Goal: Transaction & Acquisition: Purchase product/service

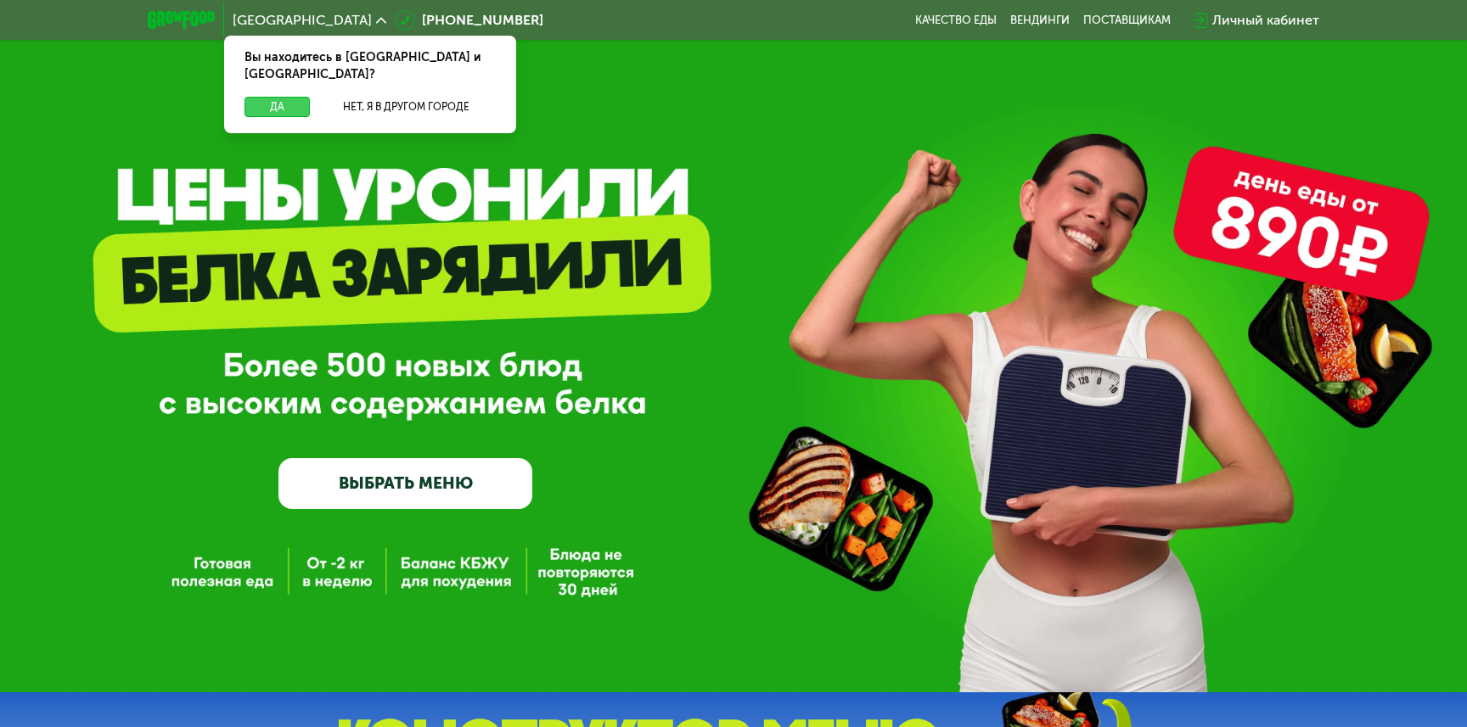
click at [274, 97] on button "Да" at bounding box center [276, 107] width 65 height 20
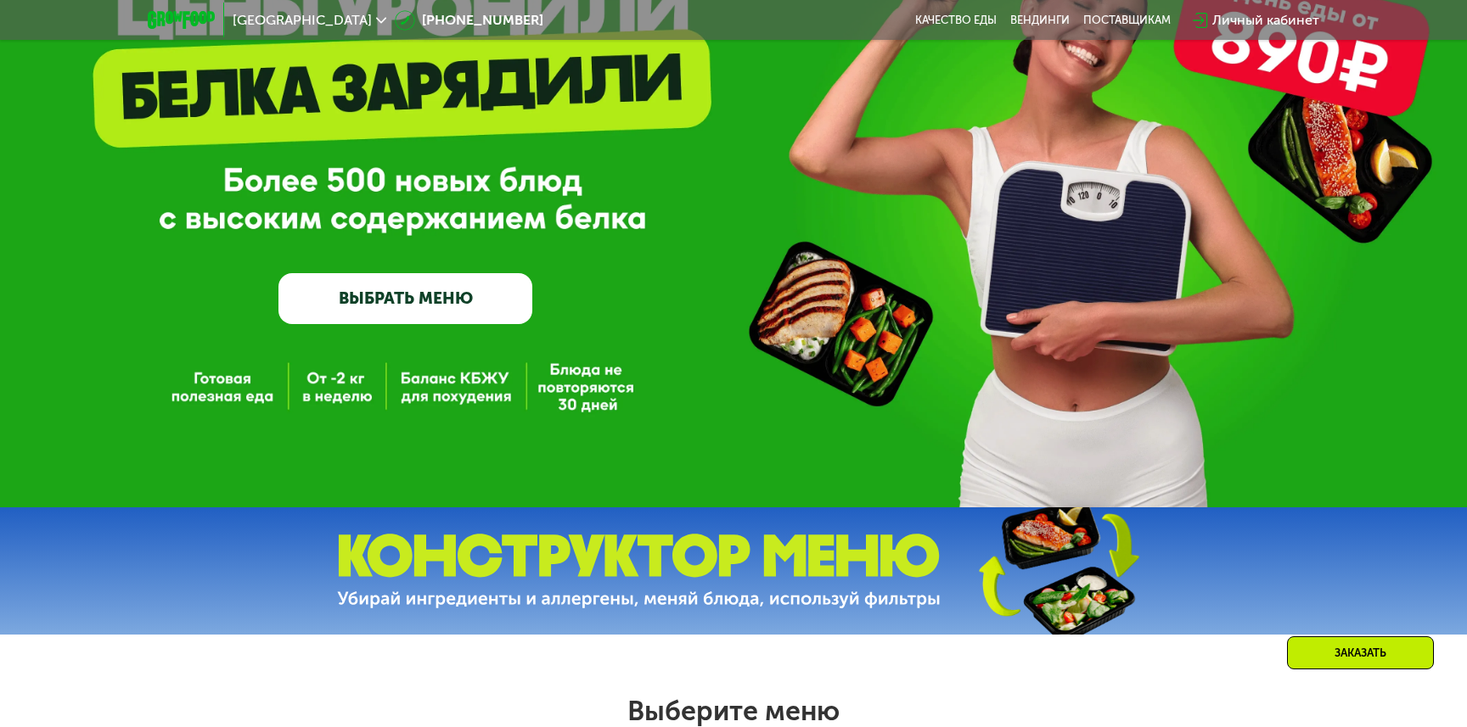
scroll to position [199, 0]
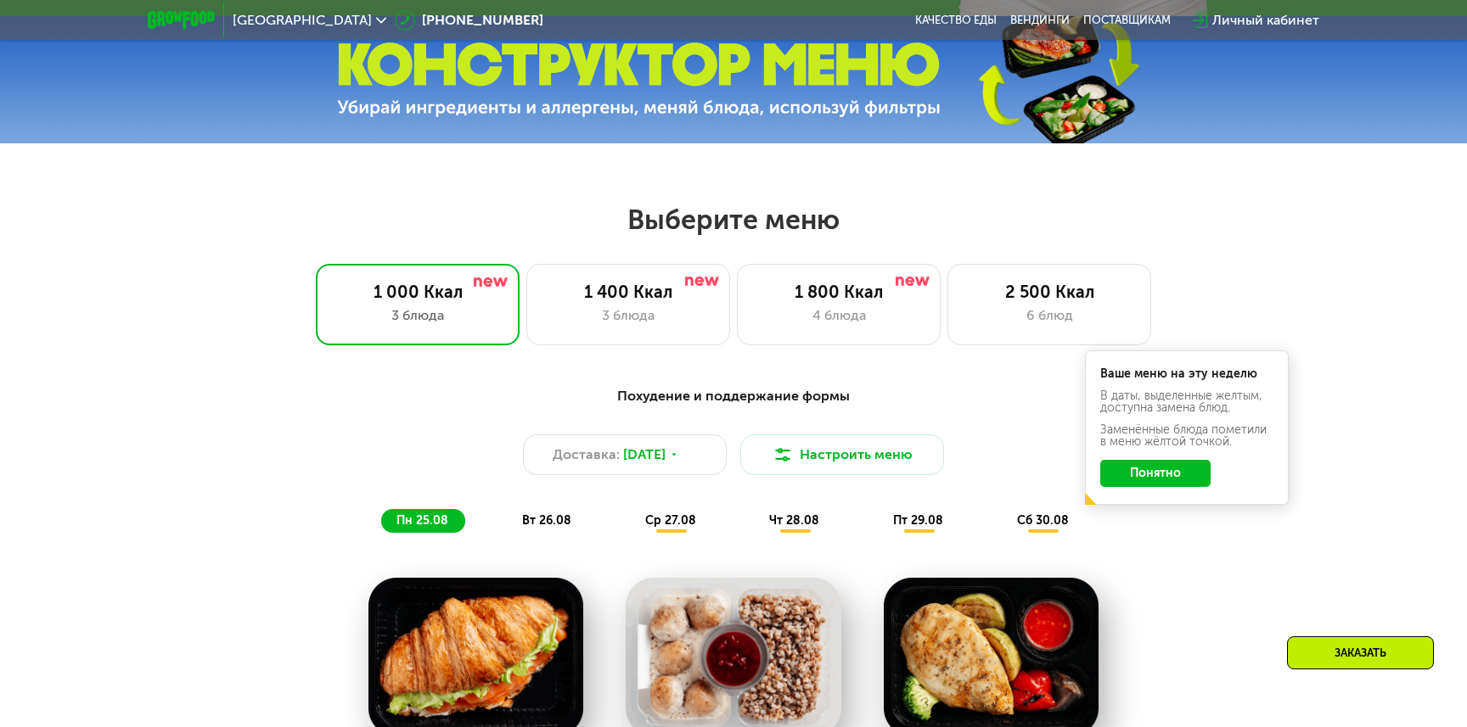
scroll to position [717, 0]
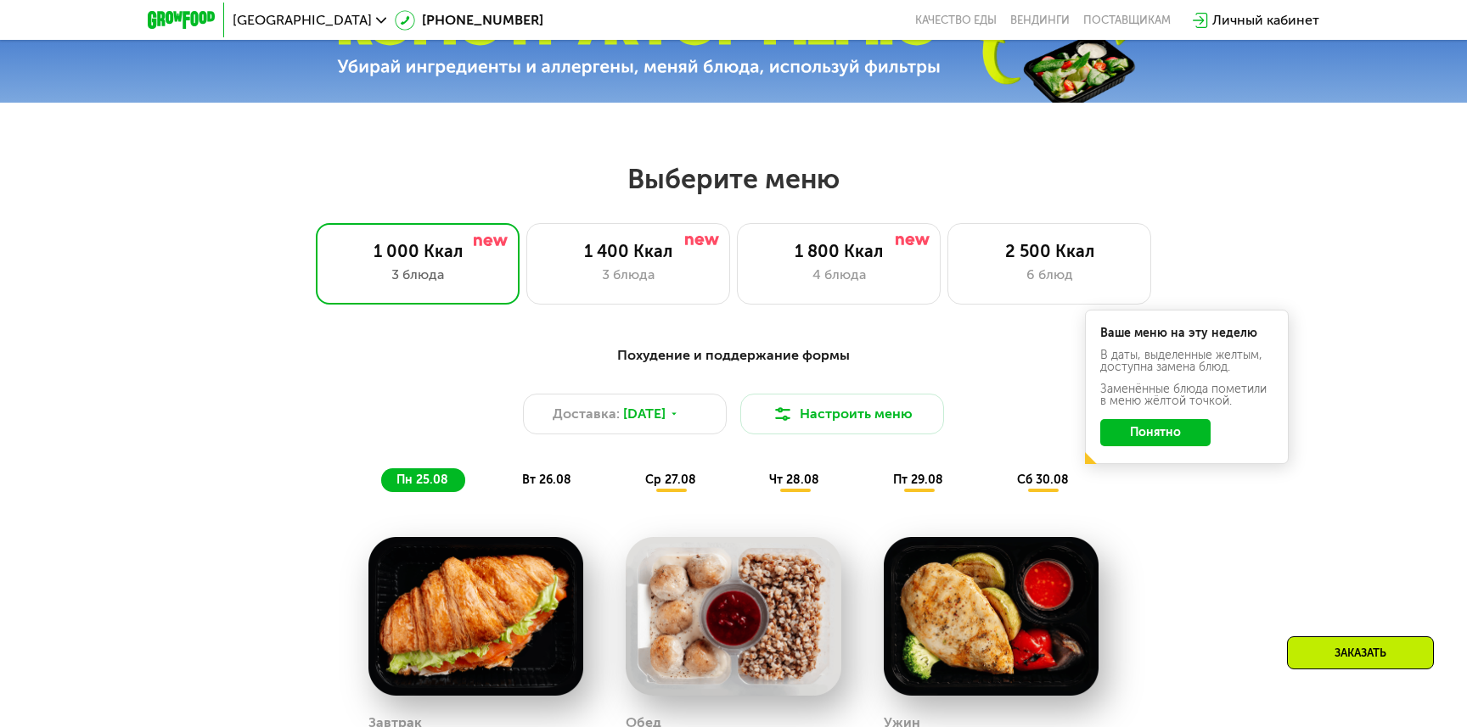
click at [1184, 436] on button "Понятно" at bounding box center [1155, 432] width 110 height 27
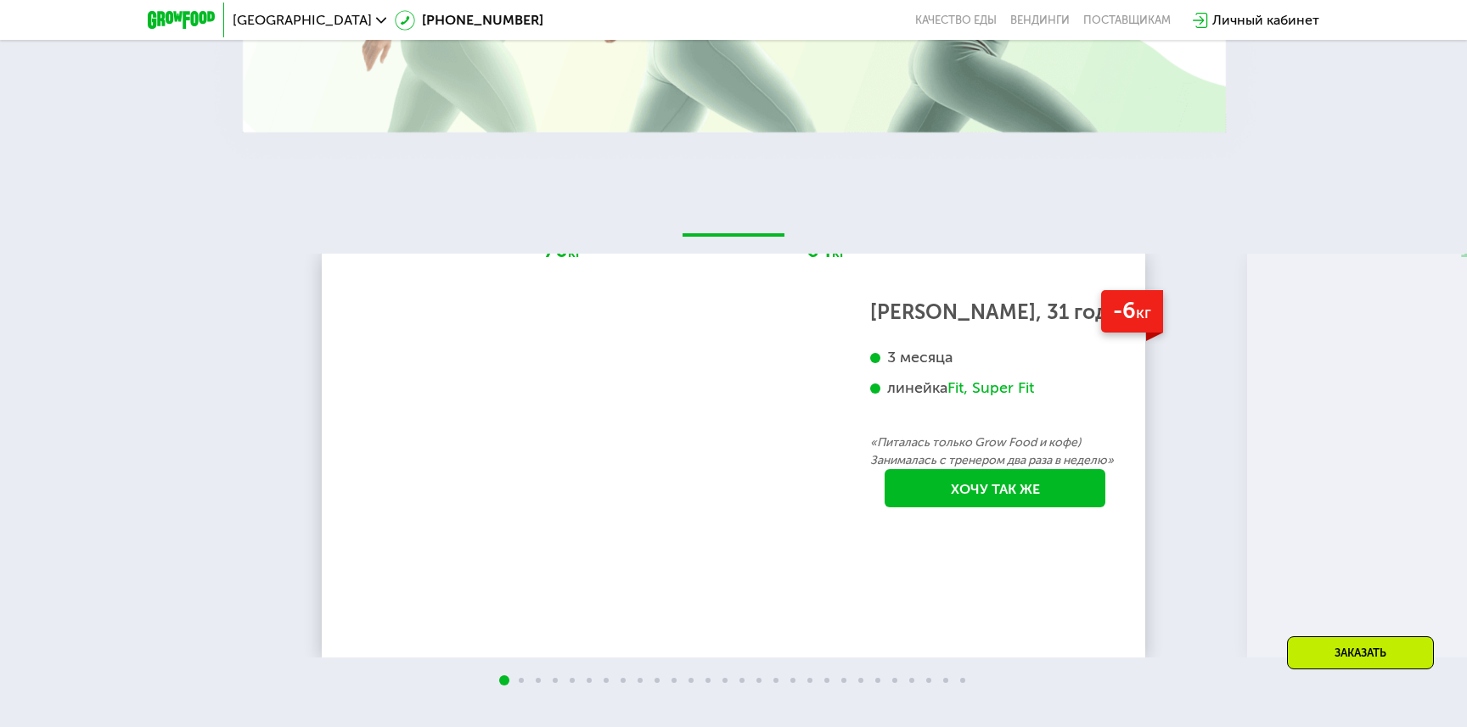
scroll to position [2953, 0]
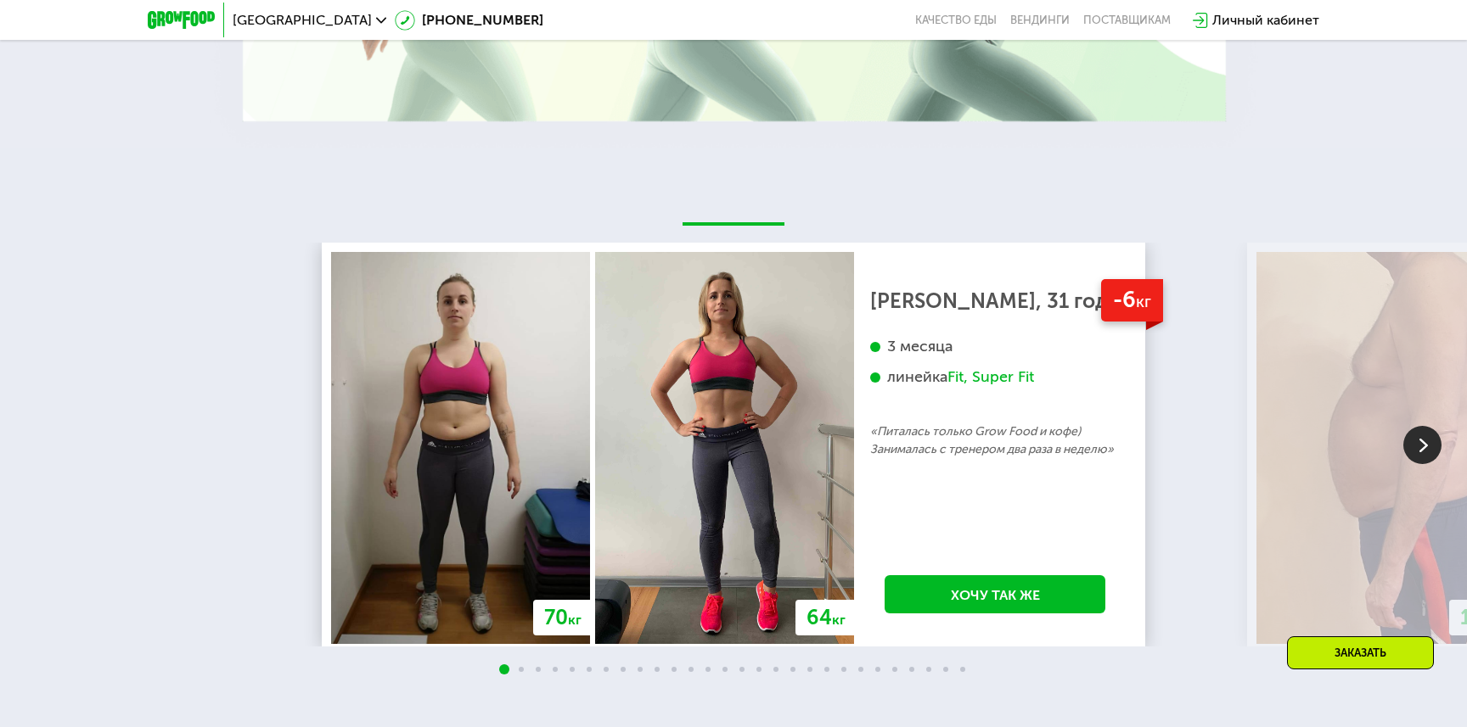
click at [1413, 453] on img at bounding box center [1422, 445] width 38 height 38
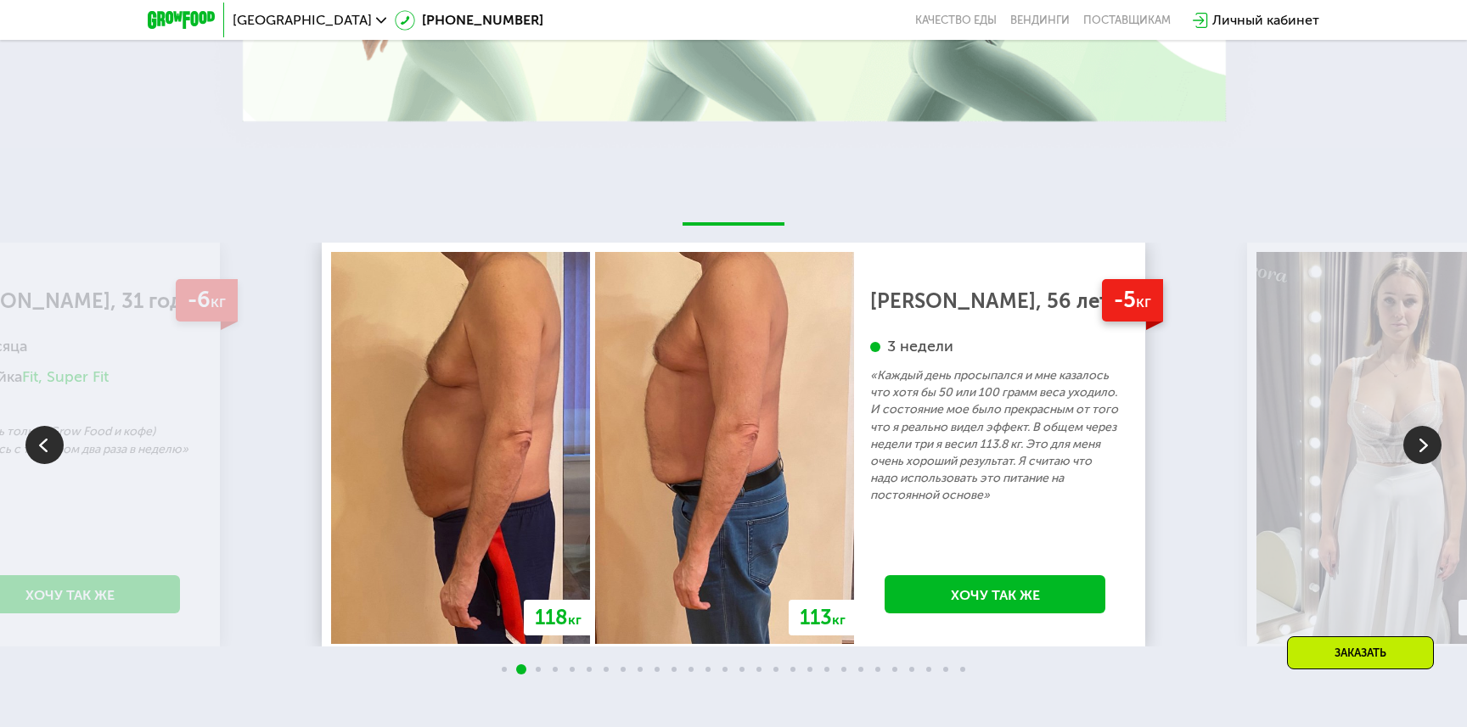
click at [1414, 453] on img at bounding box center [1422, 445] width 38 height 38
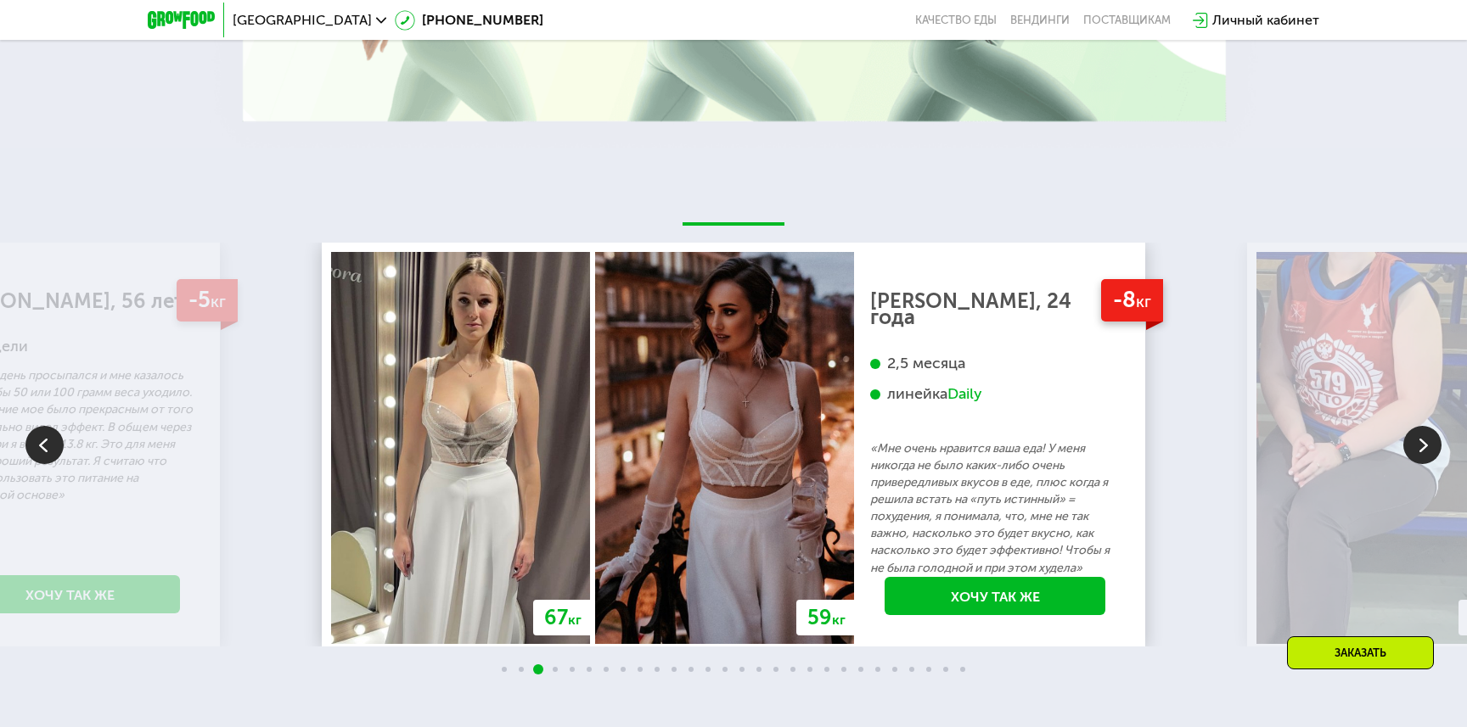
click at [1414, 453] on img at bounding box center [1422, 445] width 38 height 38
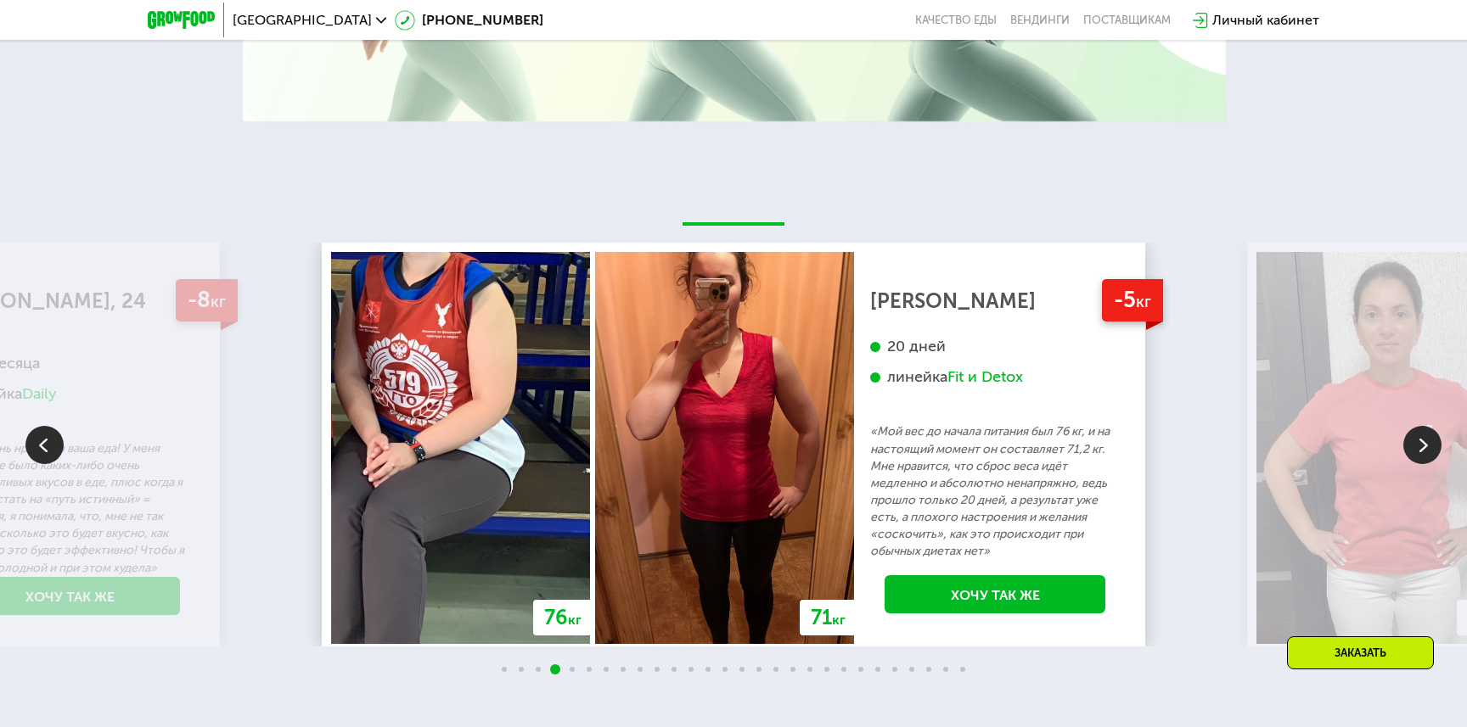
click at [1414, 453] on img at bounding box center [1422, 445] width 38 height 38
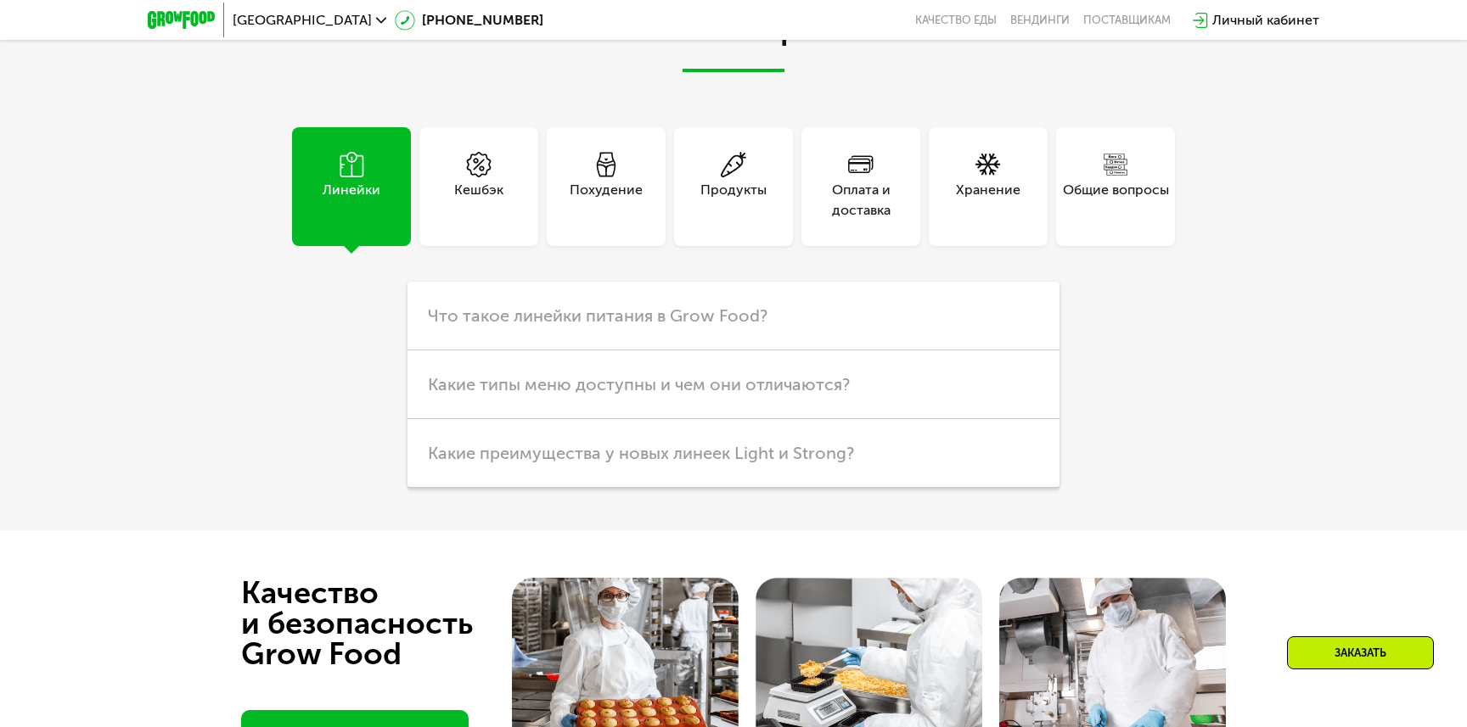
scroll to position [4345, 0]
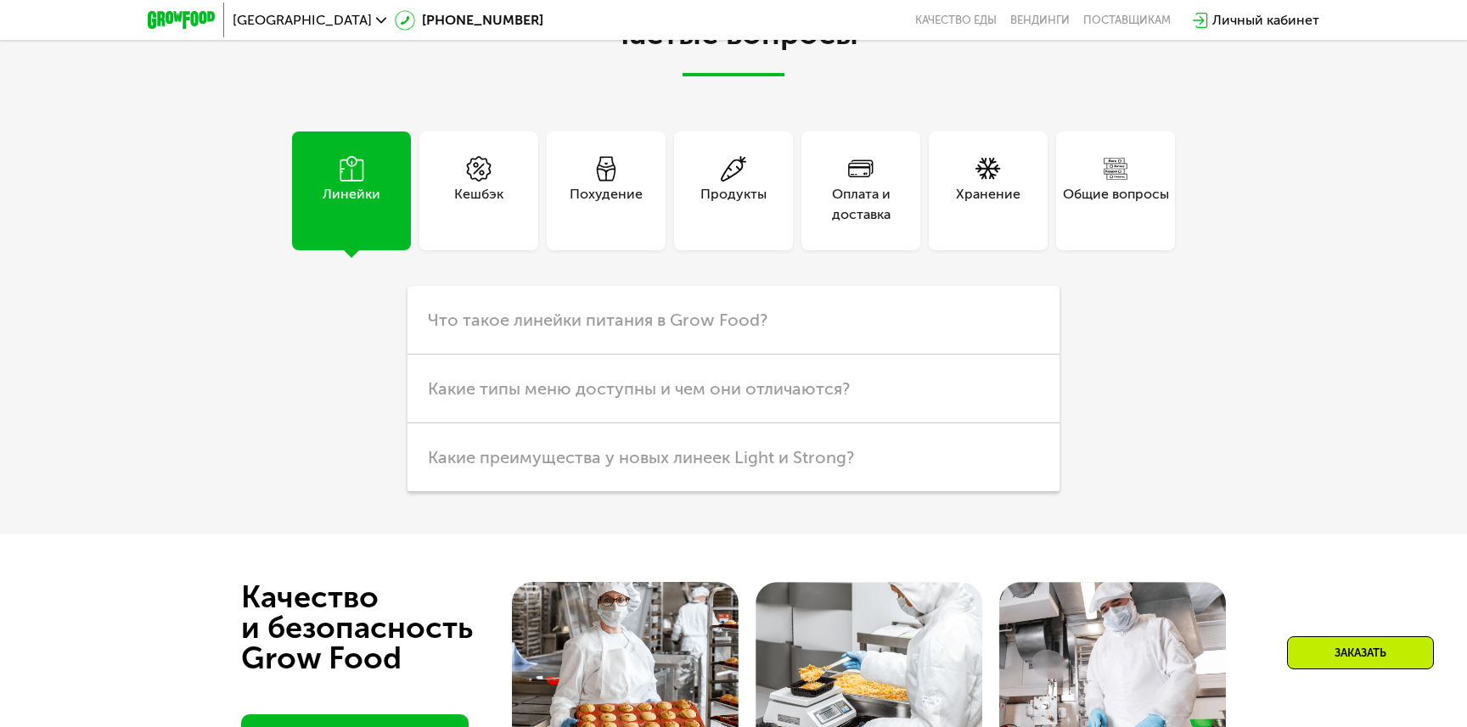
click at [581, 171] on div "Похудение" at bounding box center [606, 191] width 119 height 119
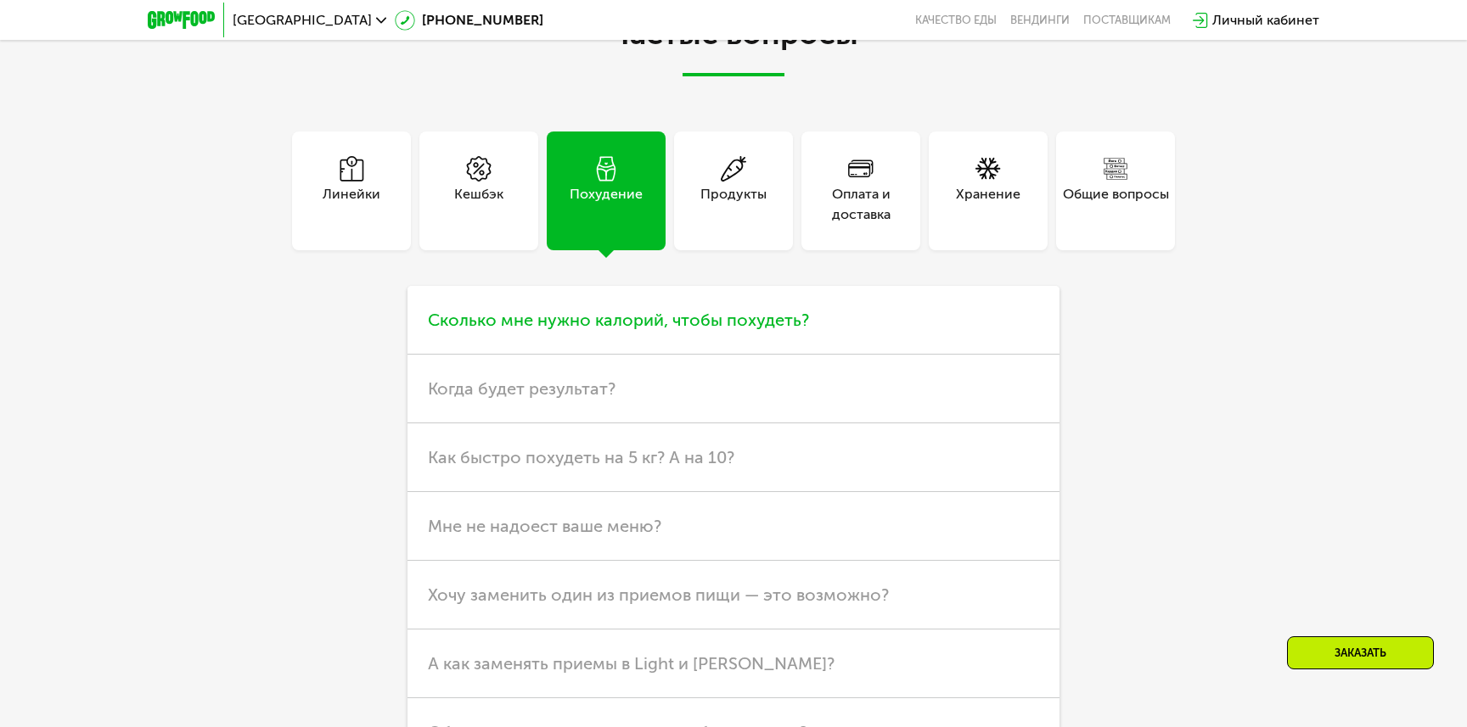
click at [786, 332] on h3 "Сколько мне нужно калорий, чтобы похудеть?" at bounding box center [733, 320] width 652 height 69
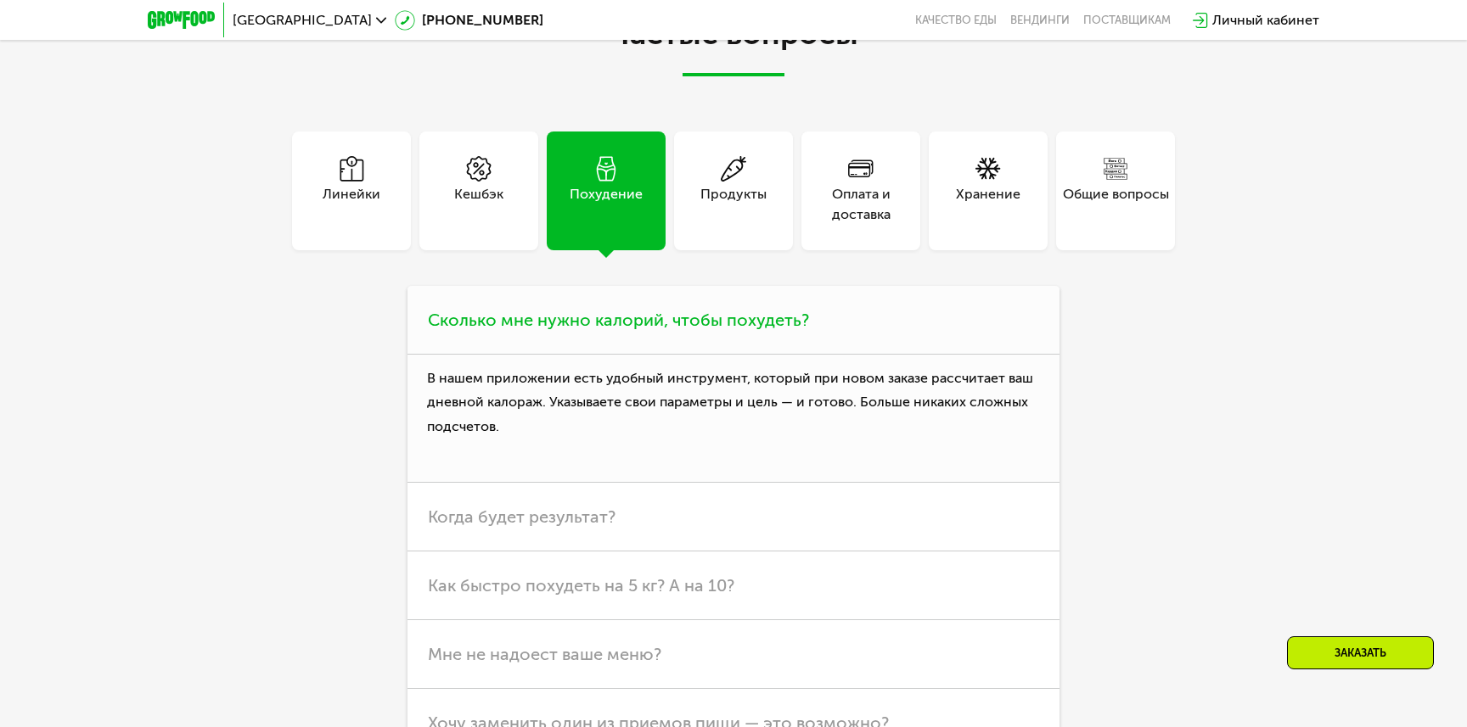
click at [784, 333] on h3 "Сколько мне нужно калорий, чтобы похудеть?" at bounding box center [733, 320] width 652 height 69
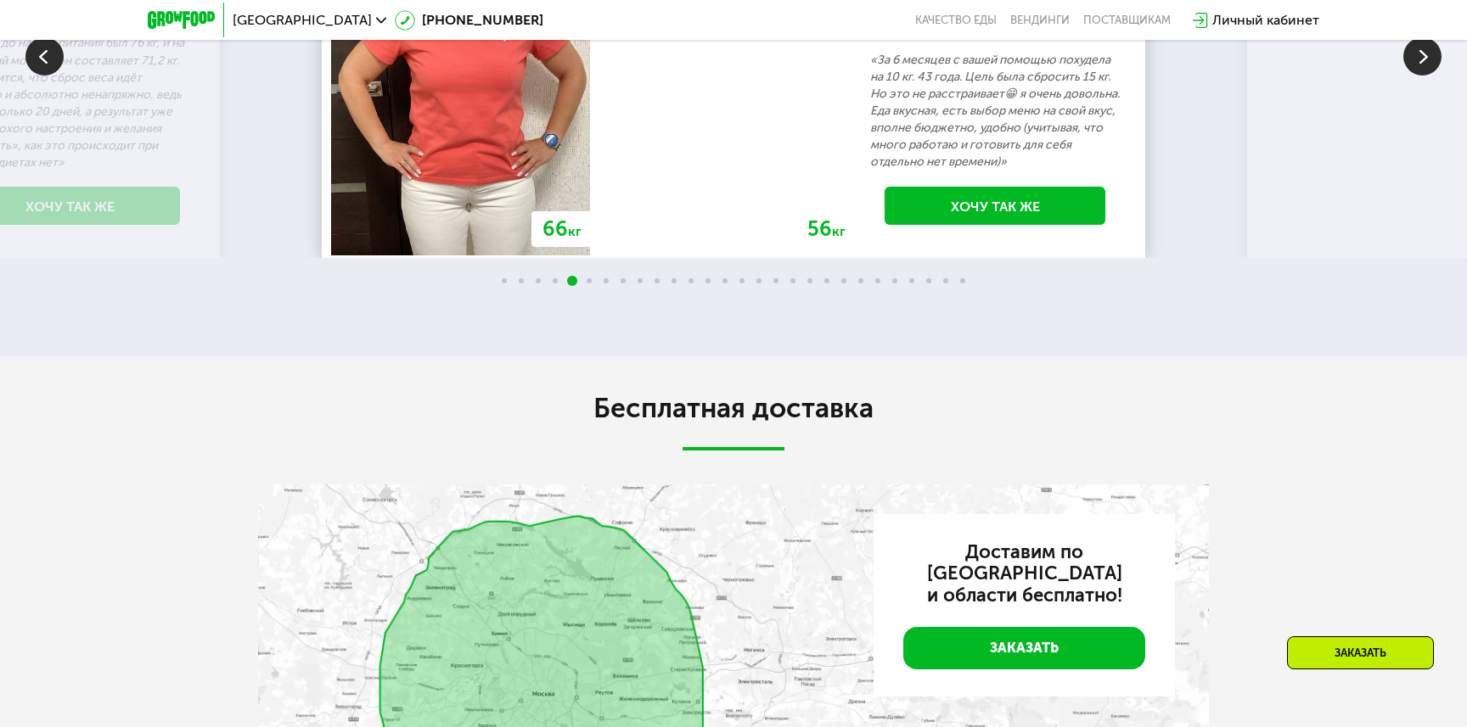
scroll to position [3250, 0]
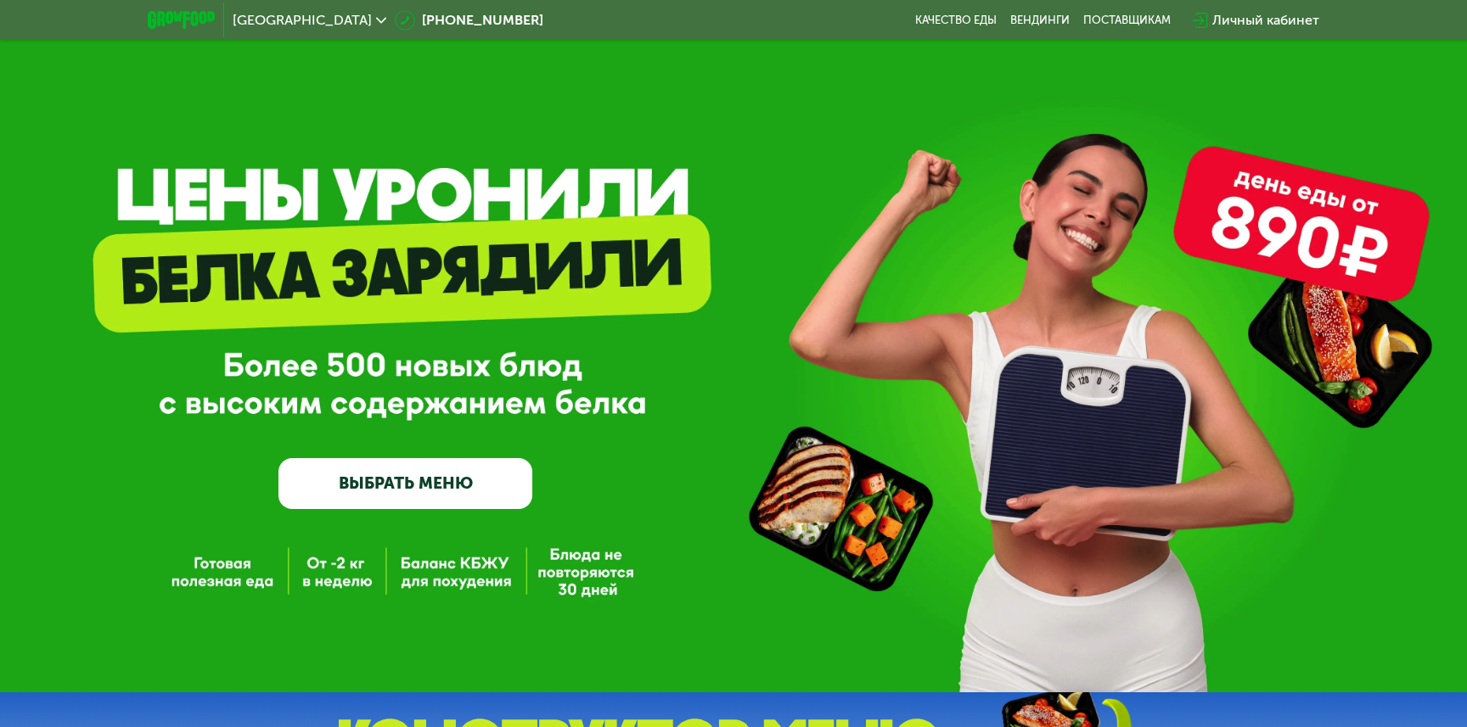
click at [496, 476] on link "ВЫБРАТЬ МЕНЮ" at bounding box center [405, 483] width 254 height 51
click at [440, 477] on link "ВЫБРАТЬ МЕНЮ" at bounding box center [405, 483] width 254 height 51
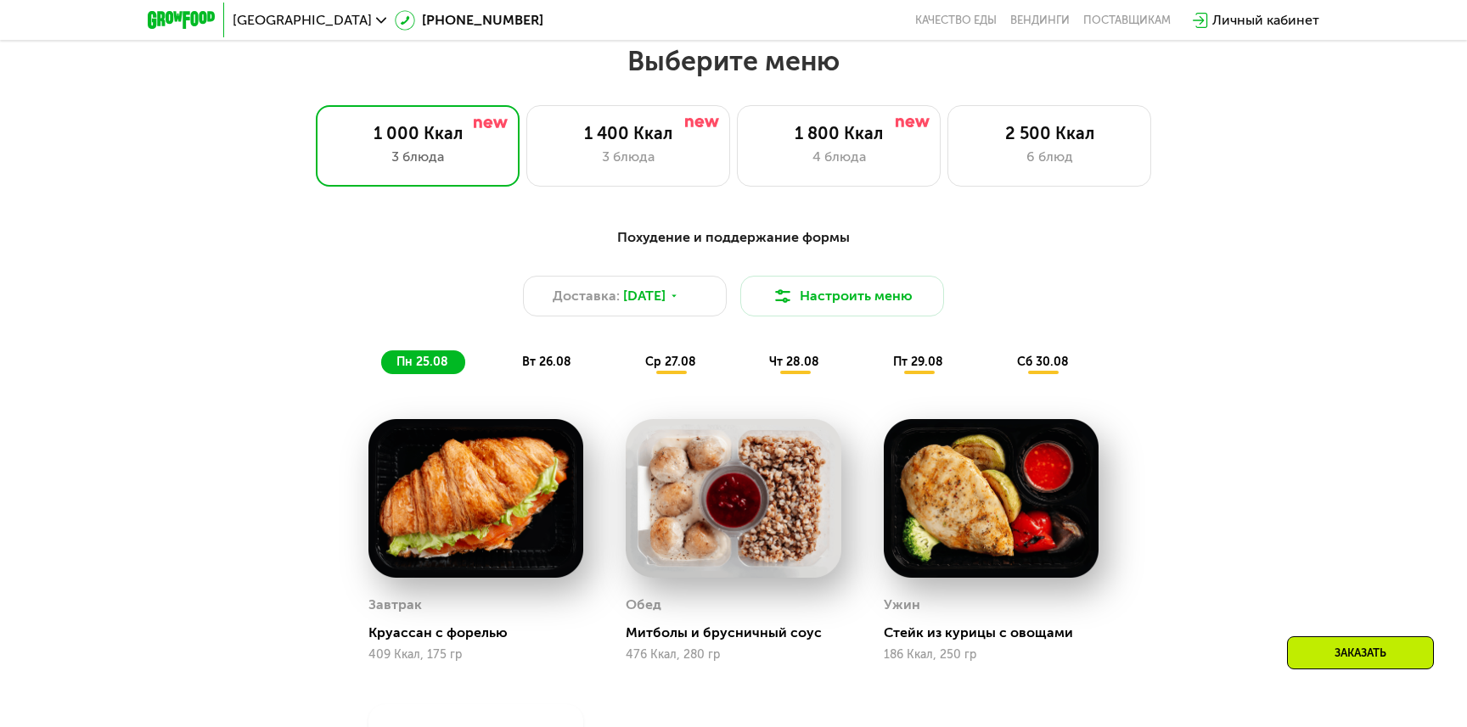
scroll to position [840, 0]
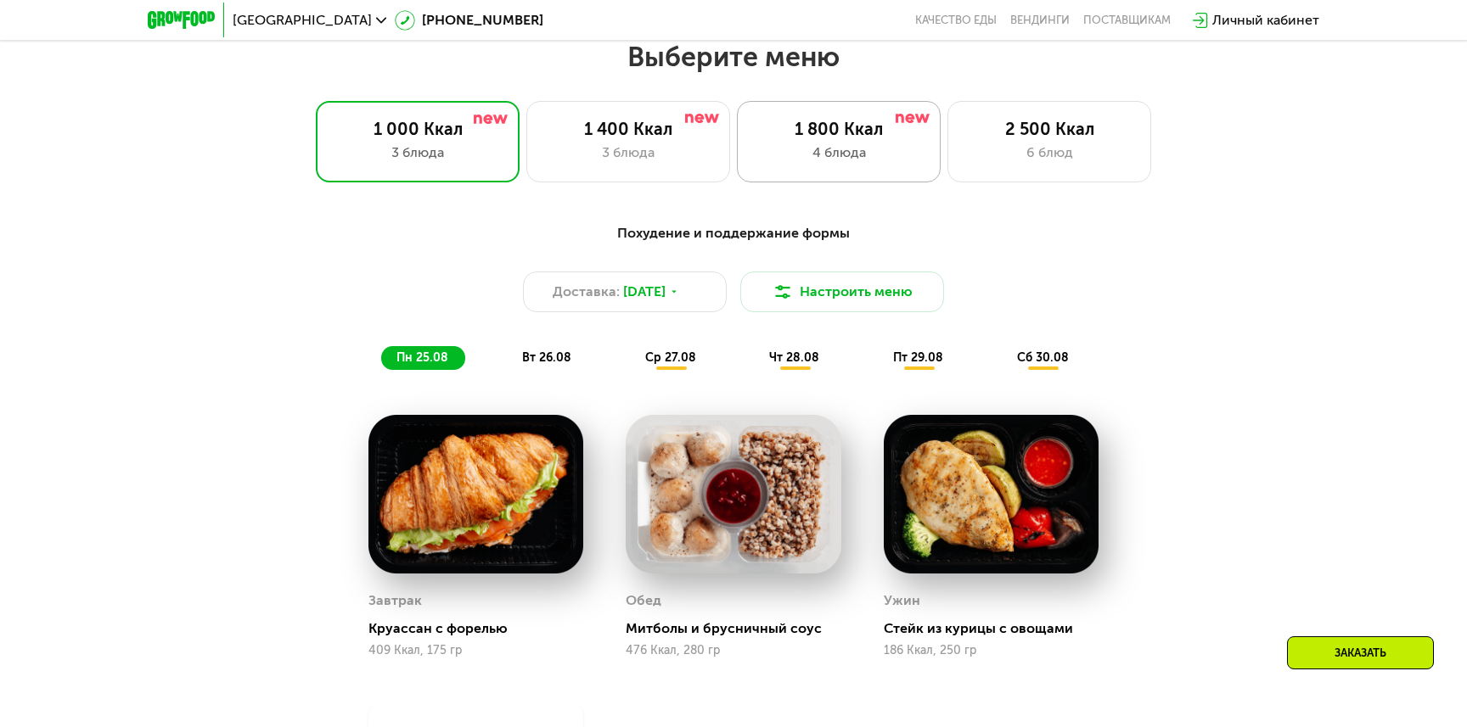
click at [824, 138] on div "1 800 Ккал" at bounding box center [839, 129] width 168 height 20
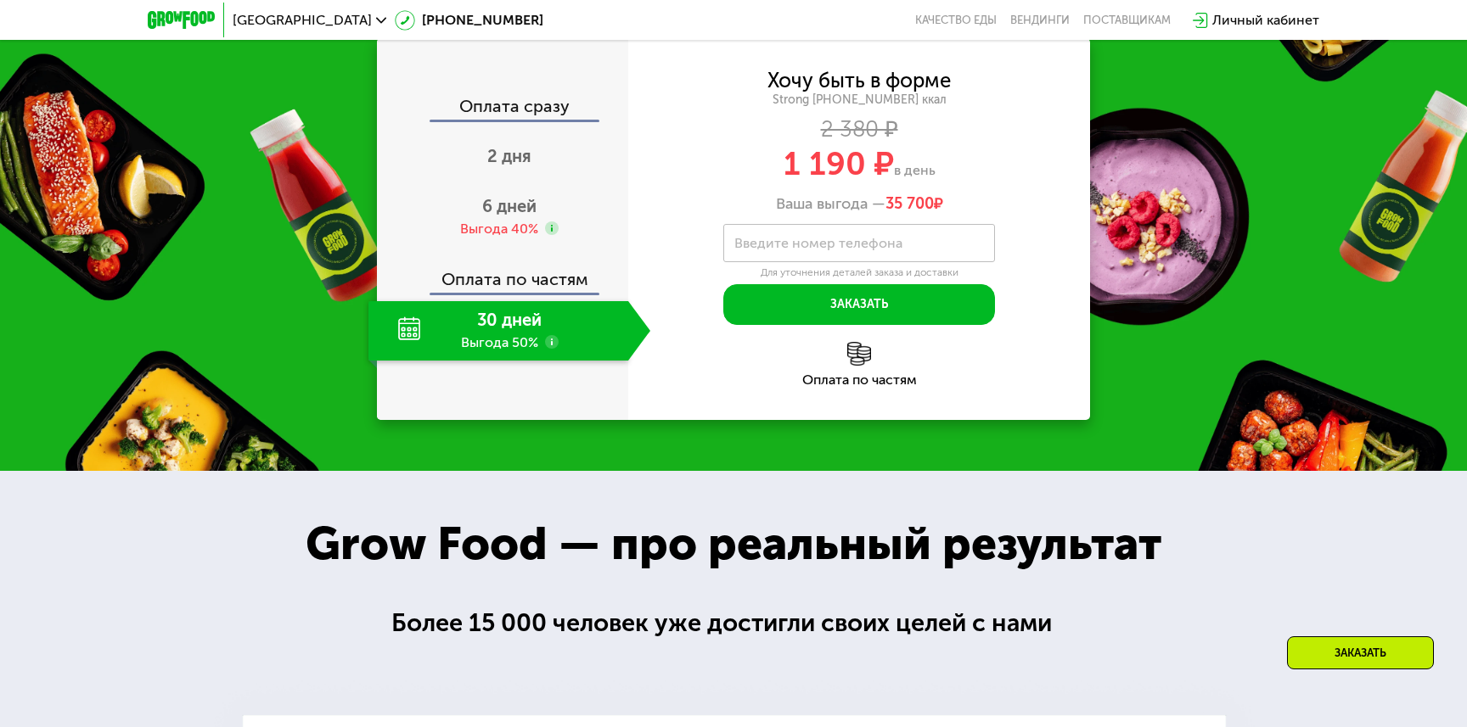
scroll to position [1744, 0]
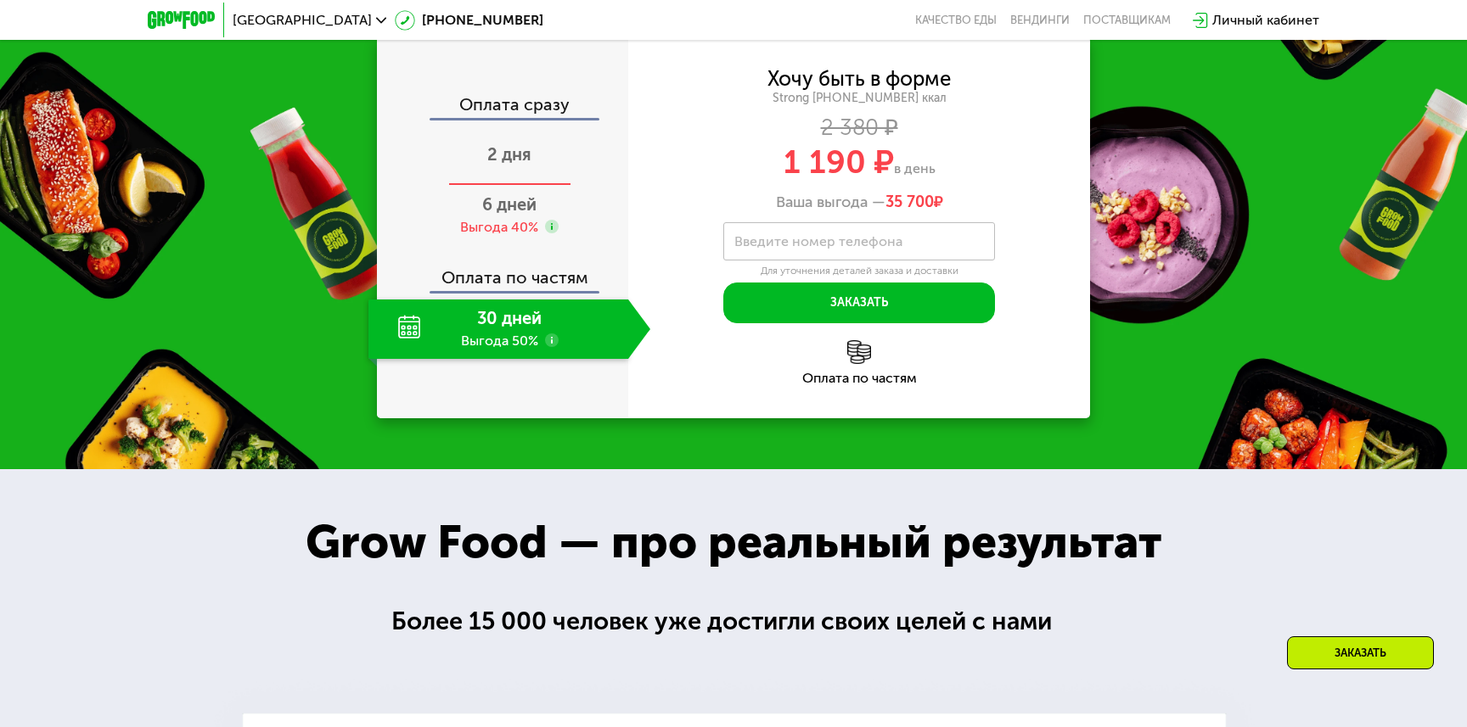
click at [503, 186] on div "2 дня" at bounding box center [509, 155] width 282 height 59
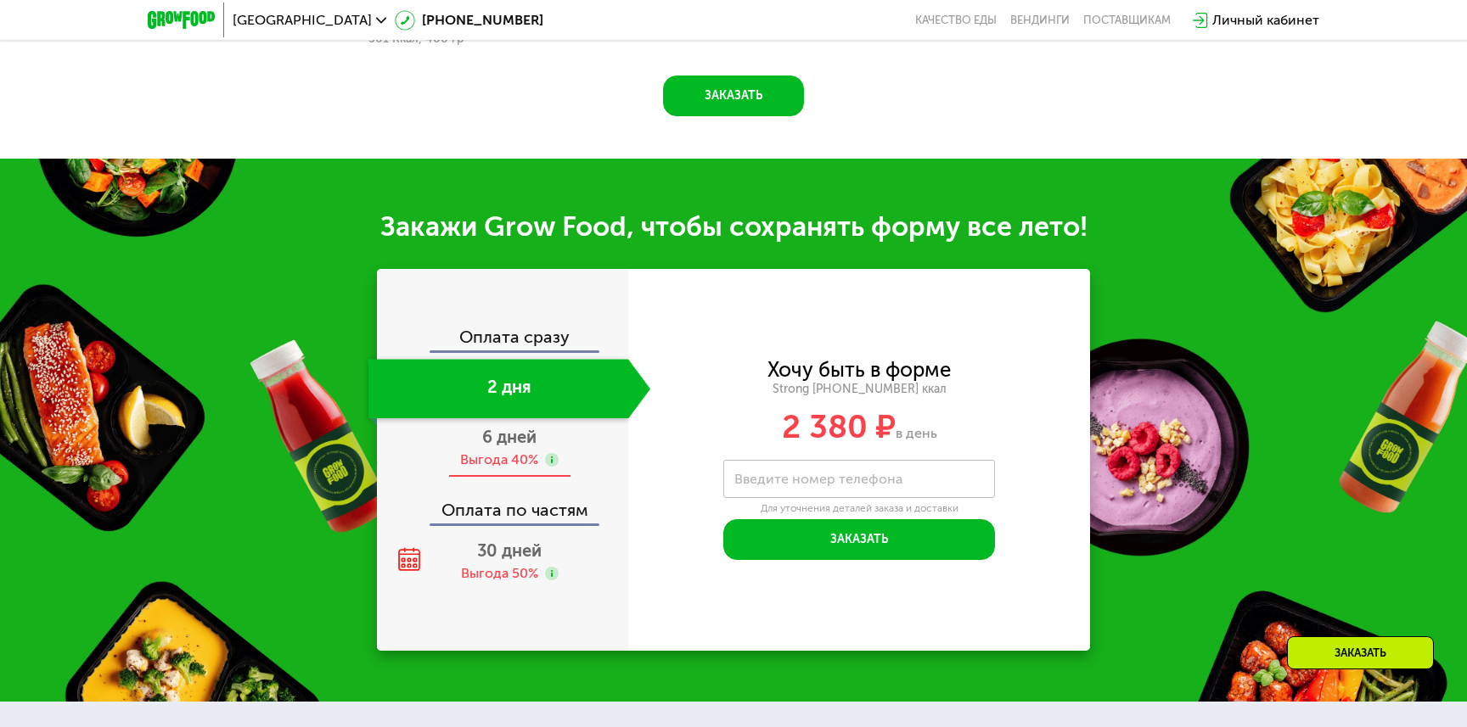
click at [514, 427] on span "6 дней" at bounding box center [509, 437] width 54 height 20
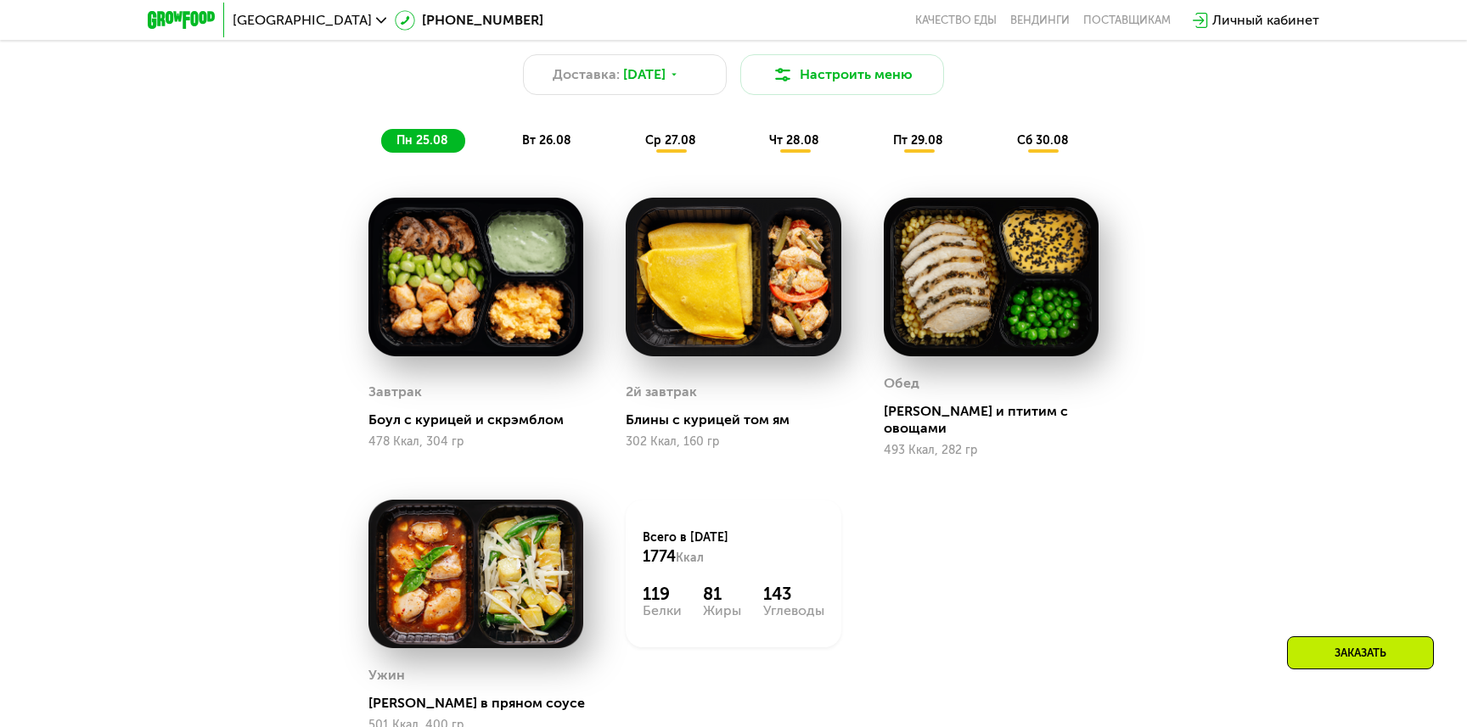
scroll to position [1052, 0]
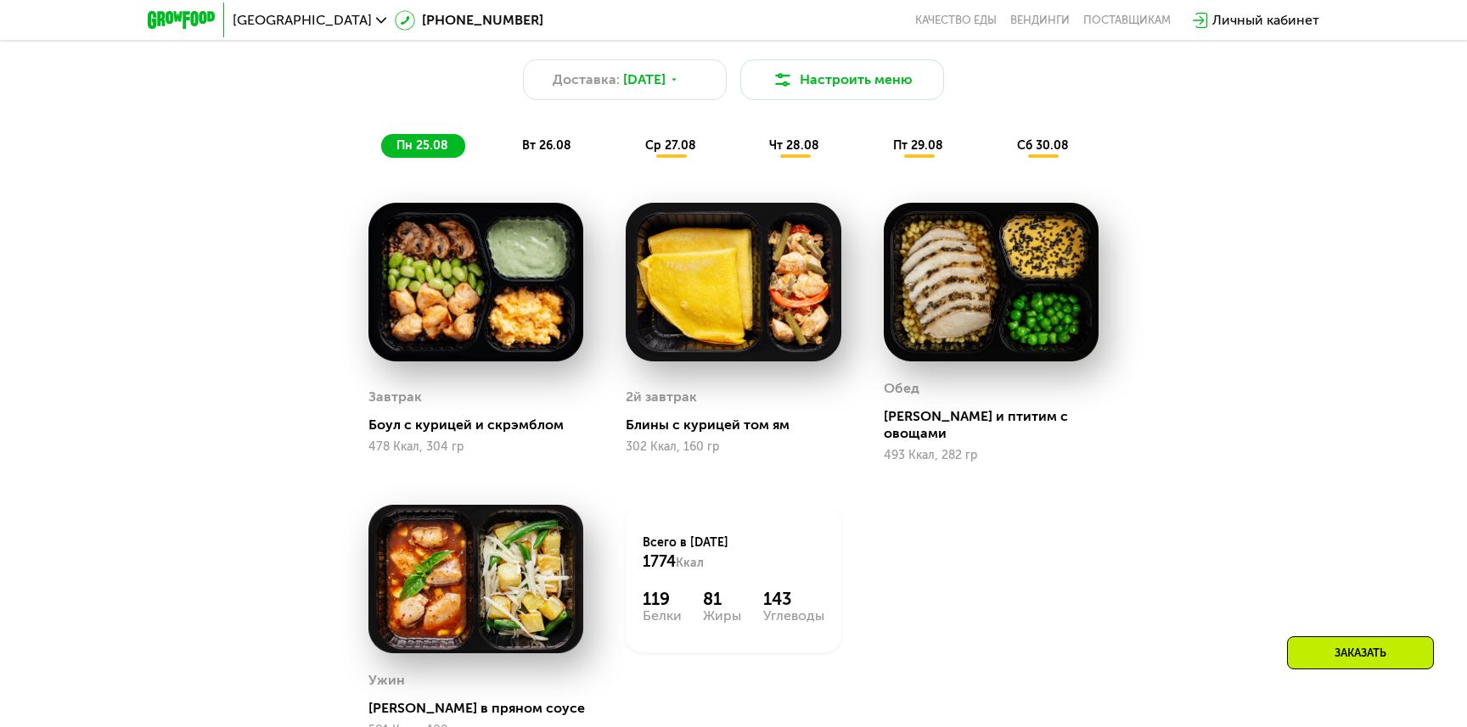
click at [551, 139] on span "вт 26.08" at bounding box center [546, 145] width 49 height 14
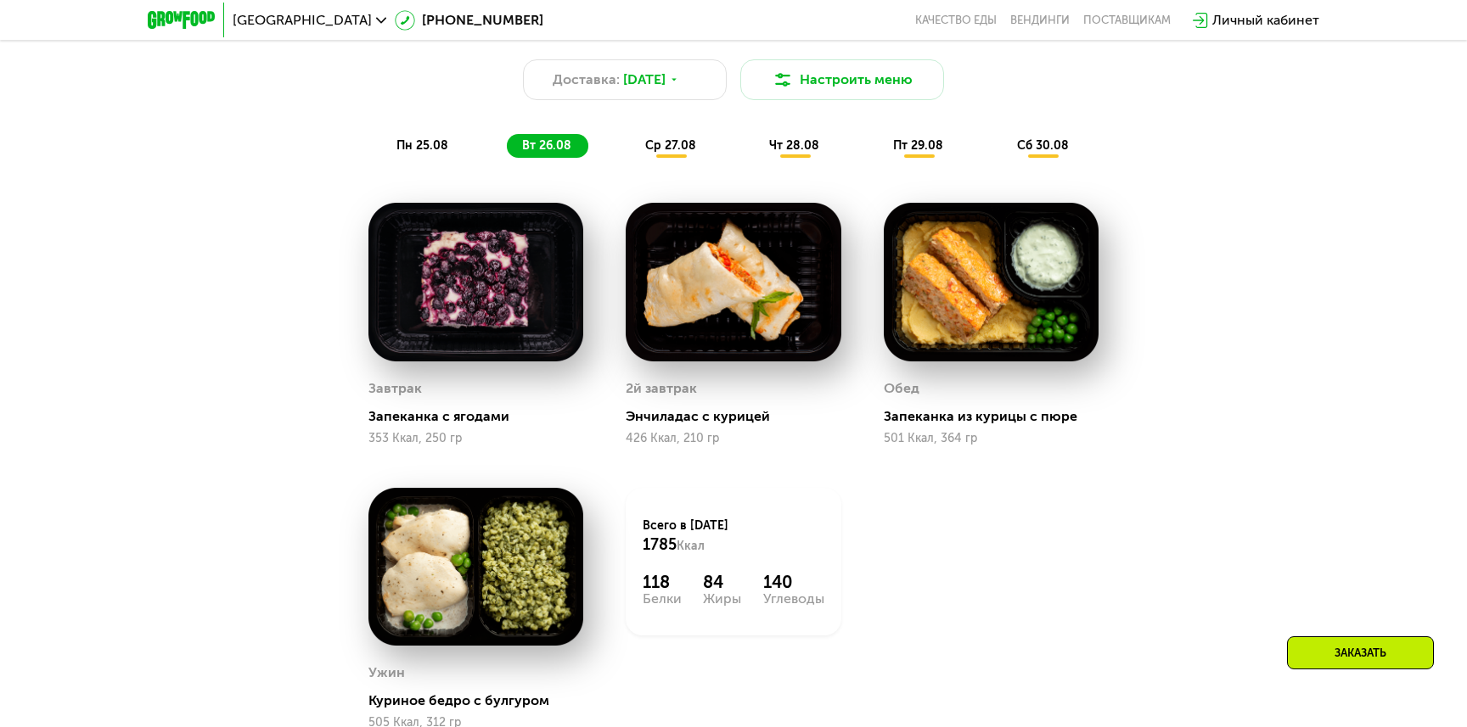
click at [666, 151] on span "ср 27.08" at bounding box center [670, 145] width 51 height 14
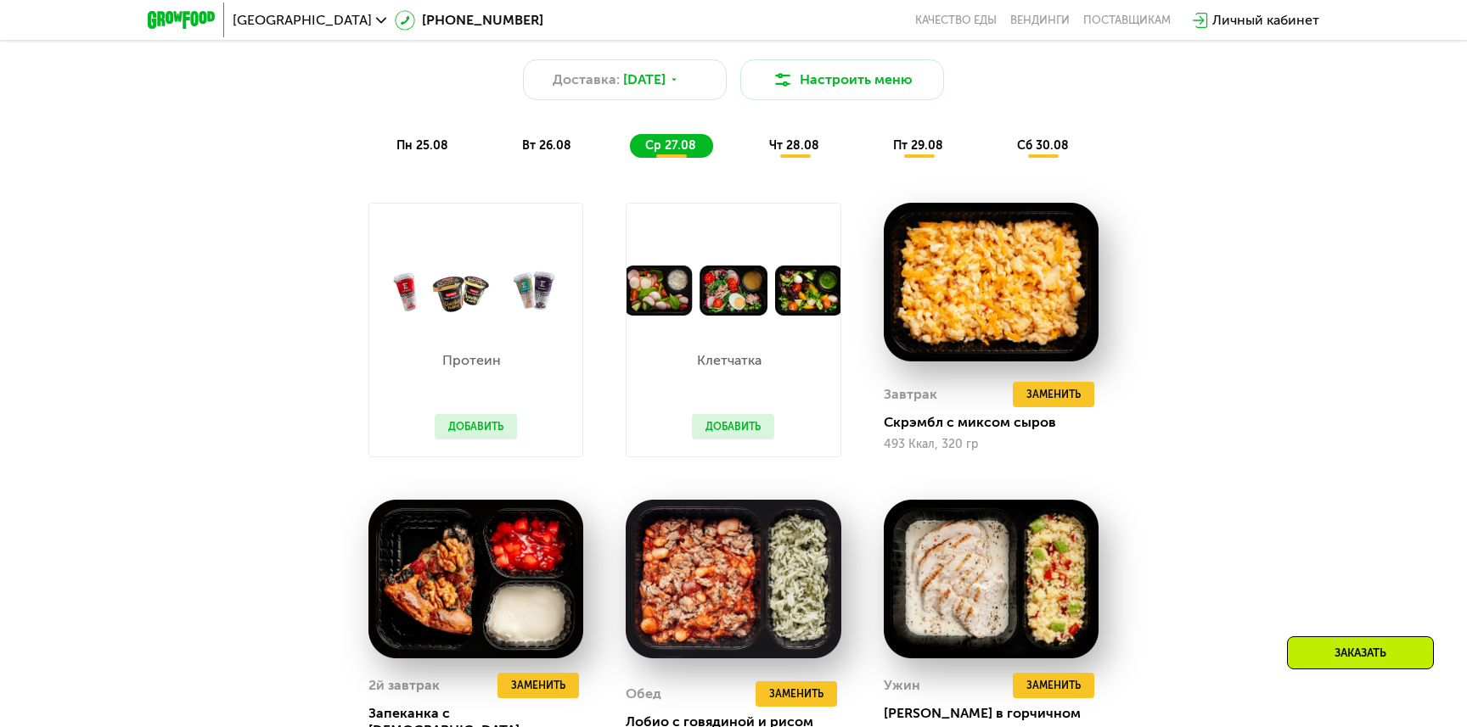
click at [778, 144] on span "чт 28.08" at bounding box center [794, 145] width 50 height 14
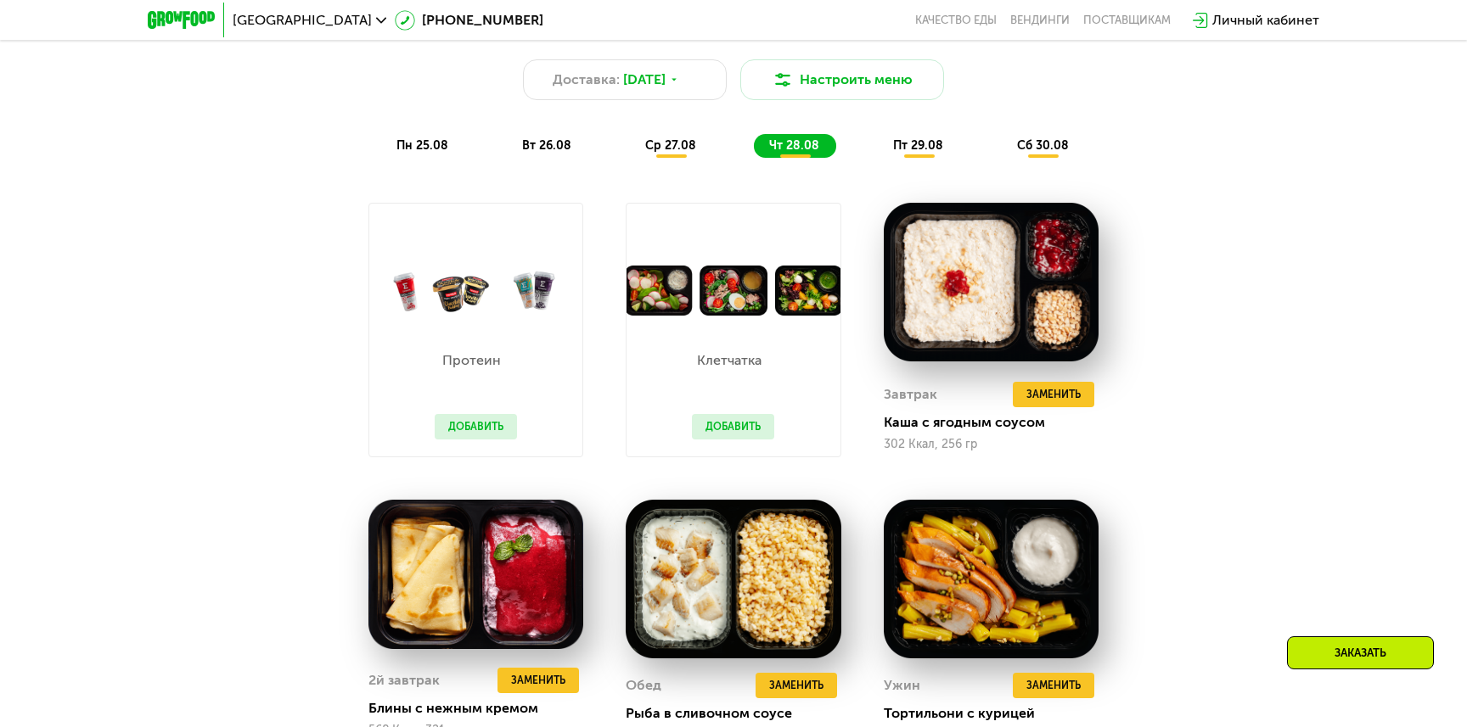
click at [924, 146] on span "пт 29.08" at bounding box center [918, 145] width 50 height 14
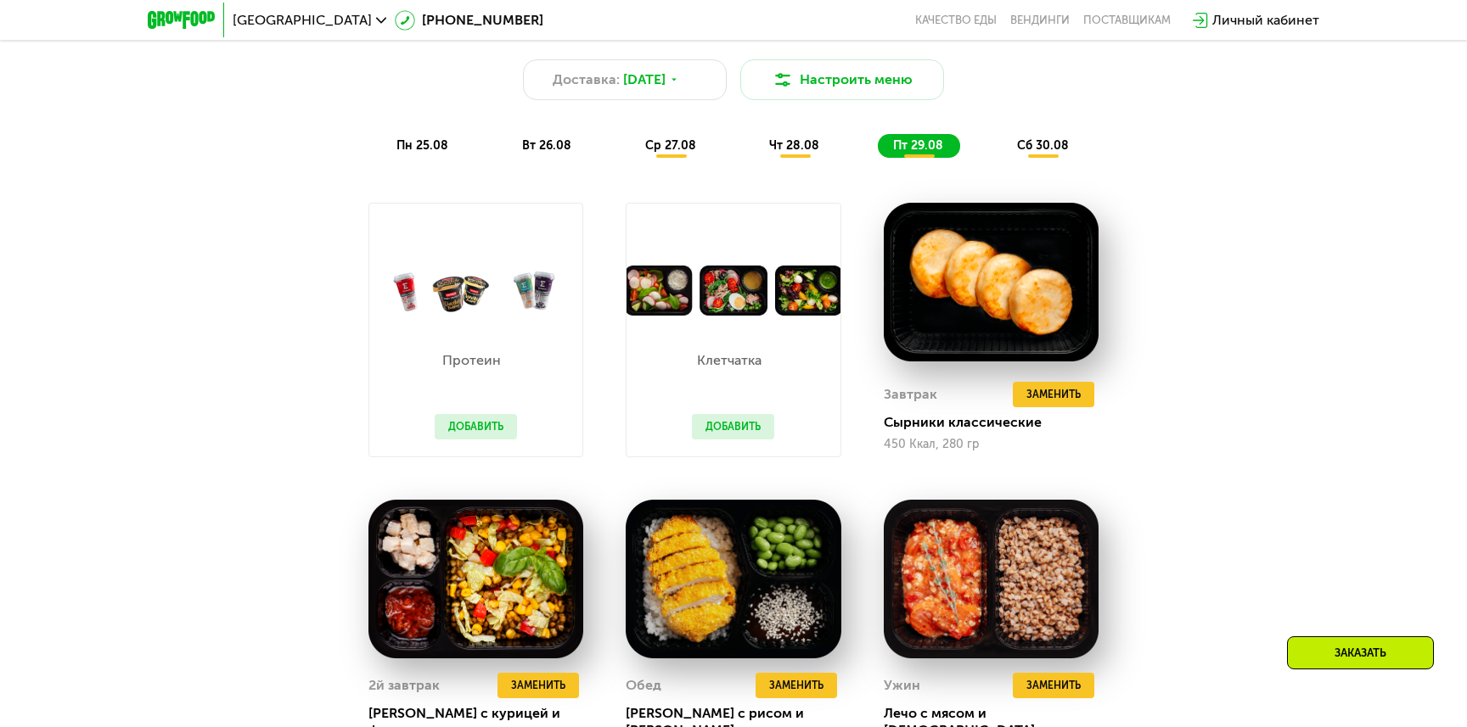
click at [1025, 153] on div "сб 30.08" at bounding box center [1044, 146] width 84 height 24
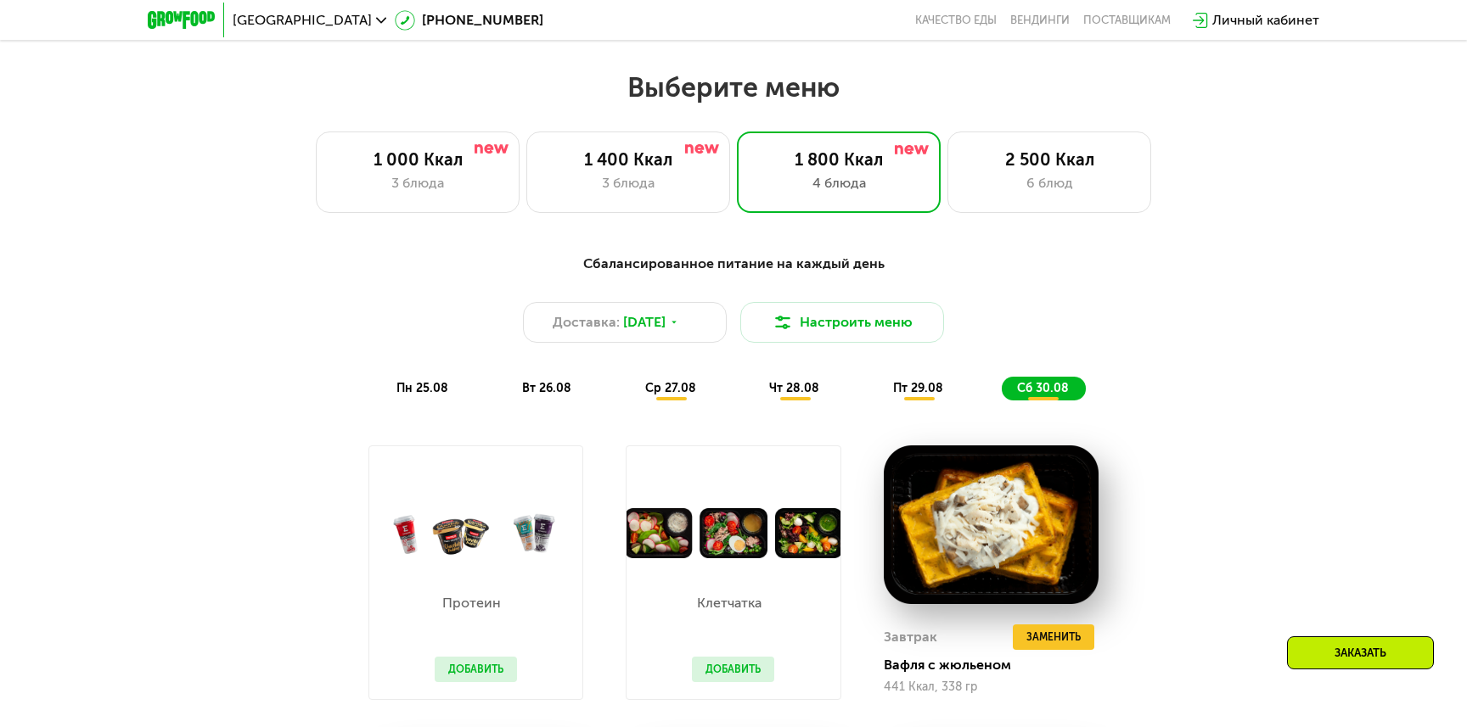
scroll to position [753, 0]
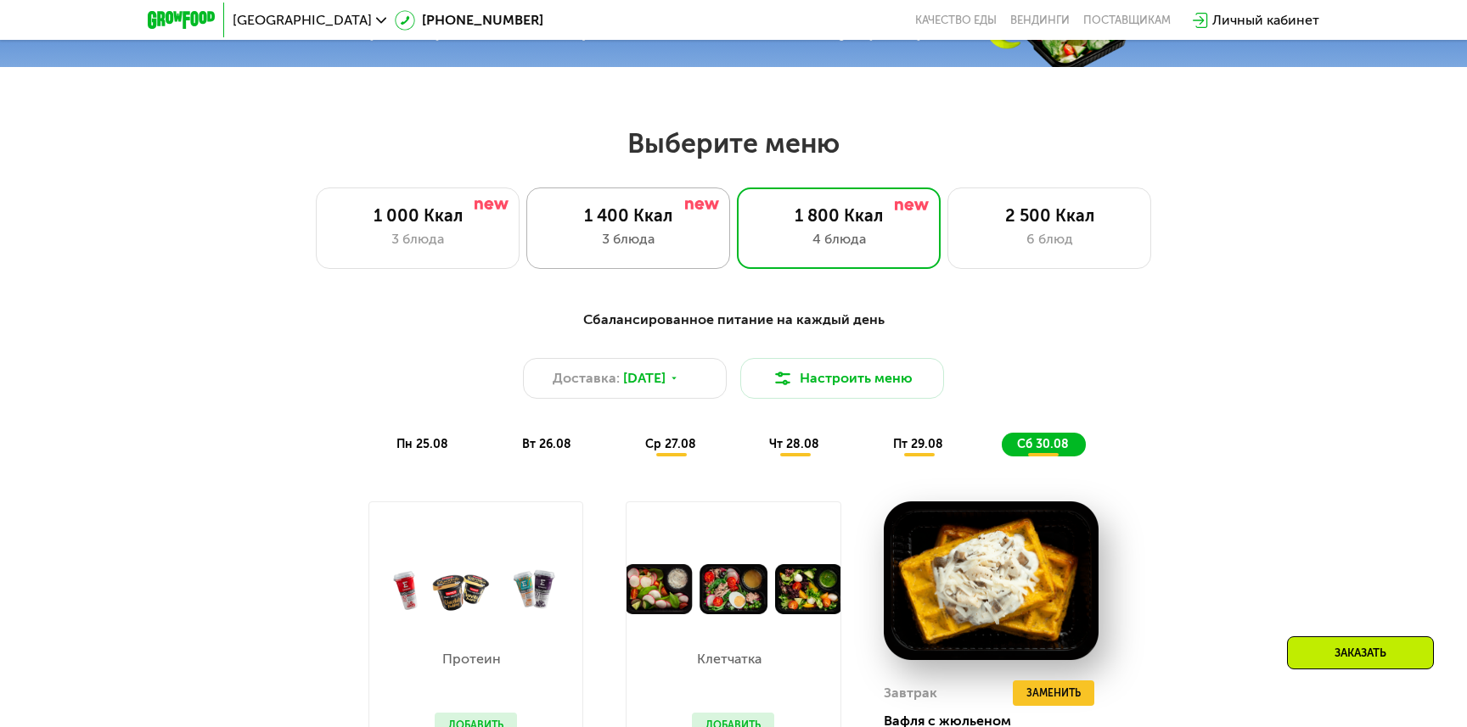
click at [683, 229] on div "3 блюда" at bounding box center [628, 239] width 168 height 20
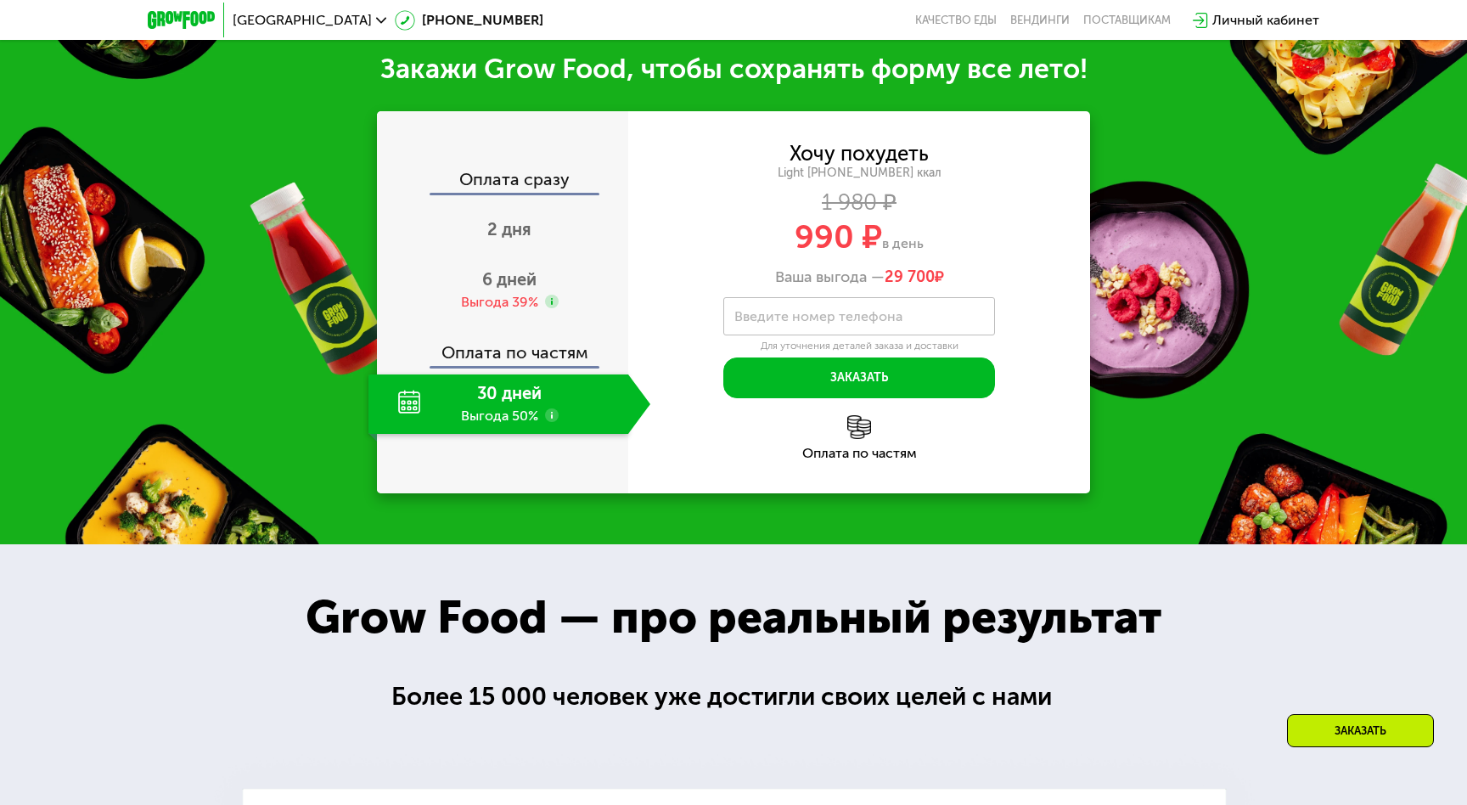
scroll to position [1622, 0]
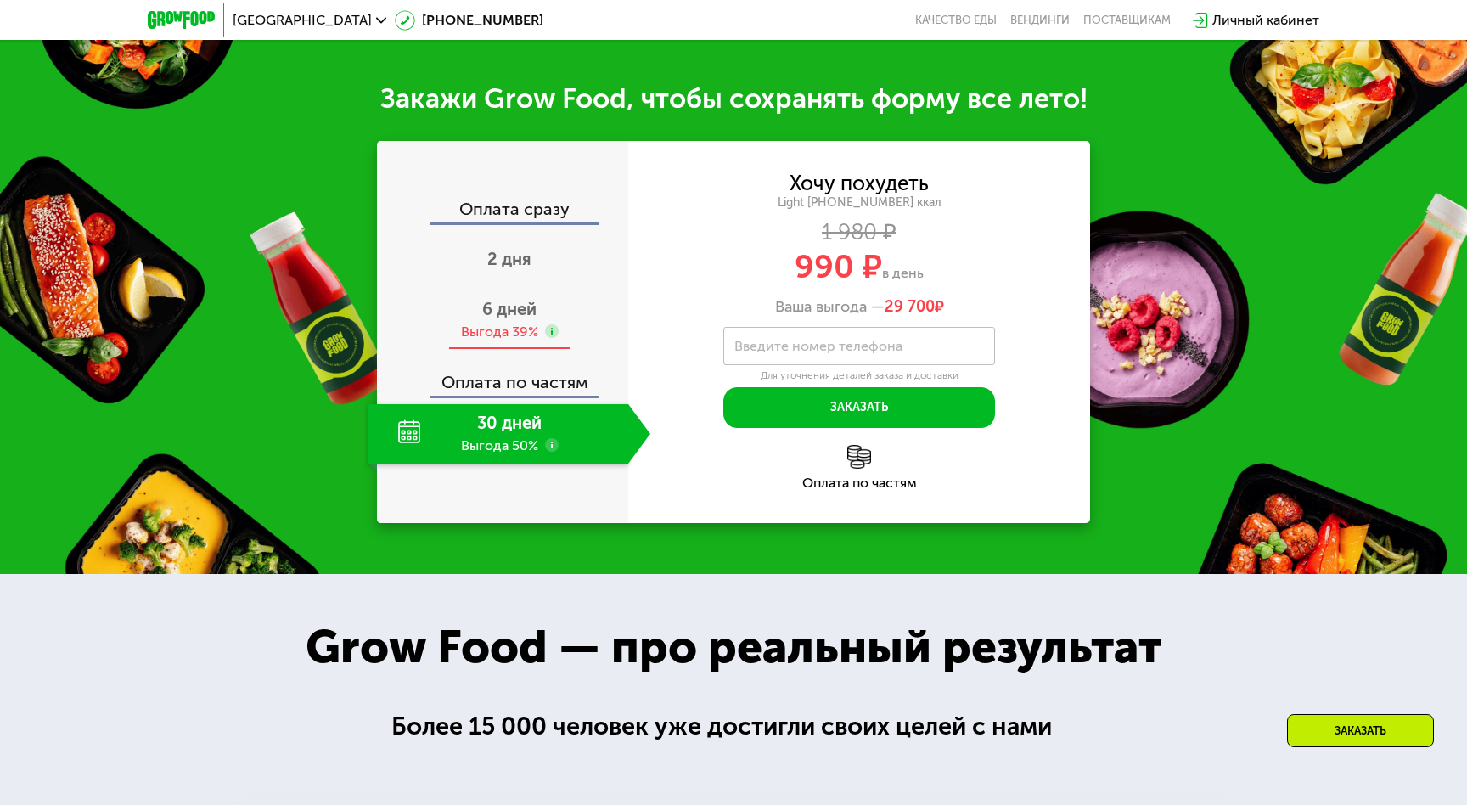
click at [523, 319] on span "6 дней" at bounding box center [509, 309] width 54 height 20
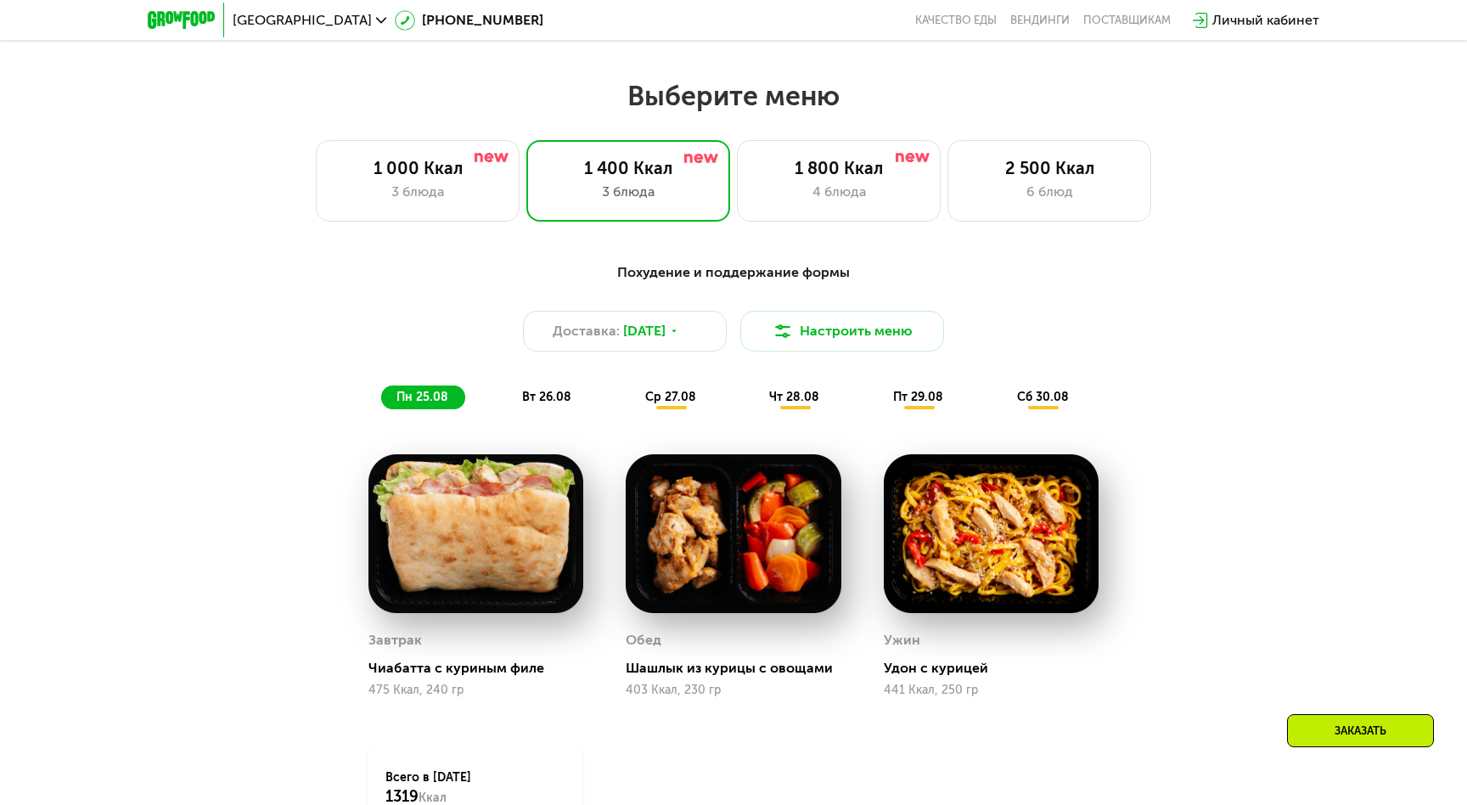
scroll to position [806, 0]
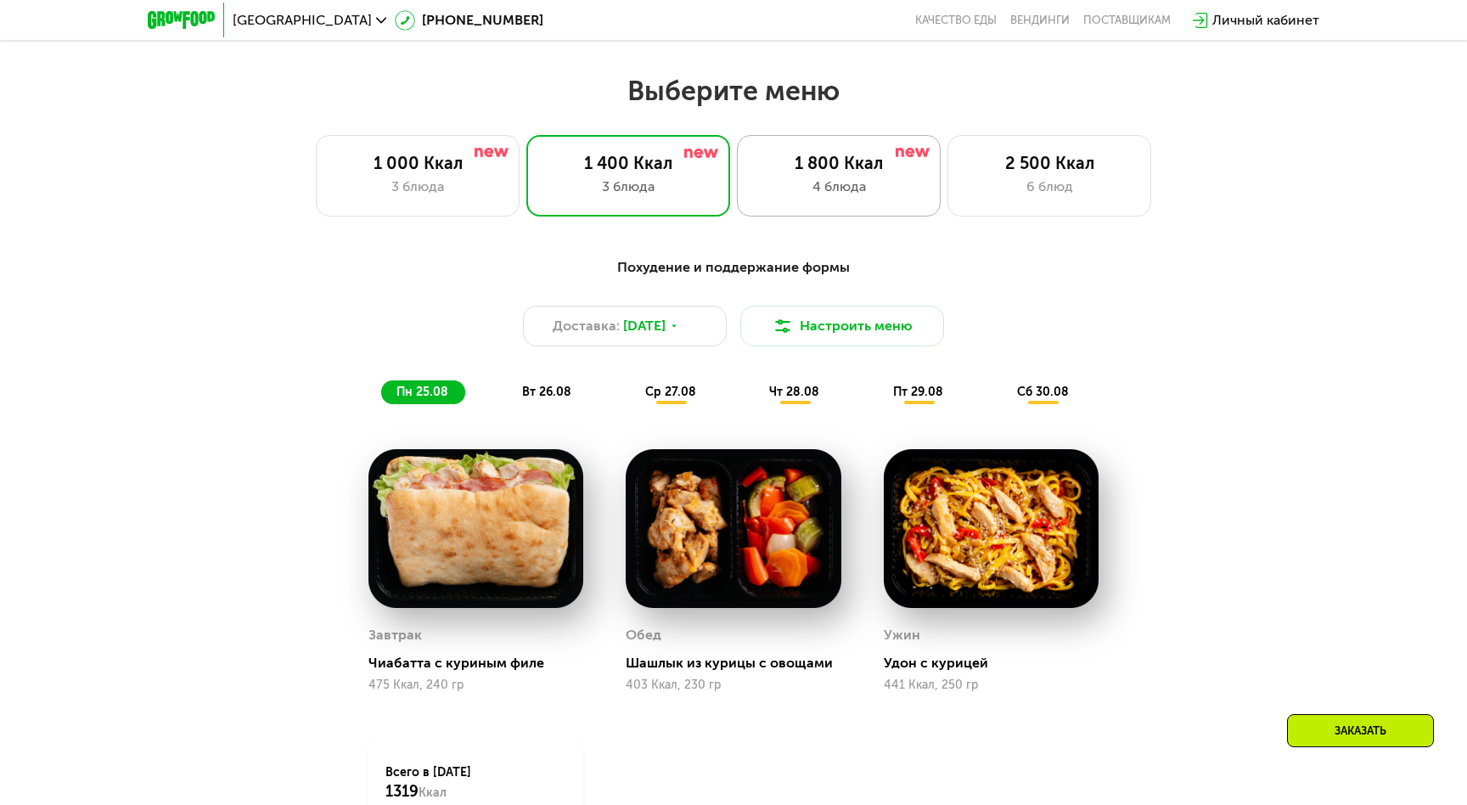
click at [858, 188] on div "4 блюда" at bounding box center [839, 187] width 168 height 20
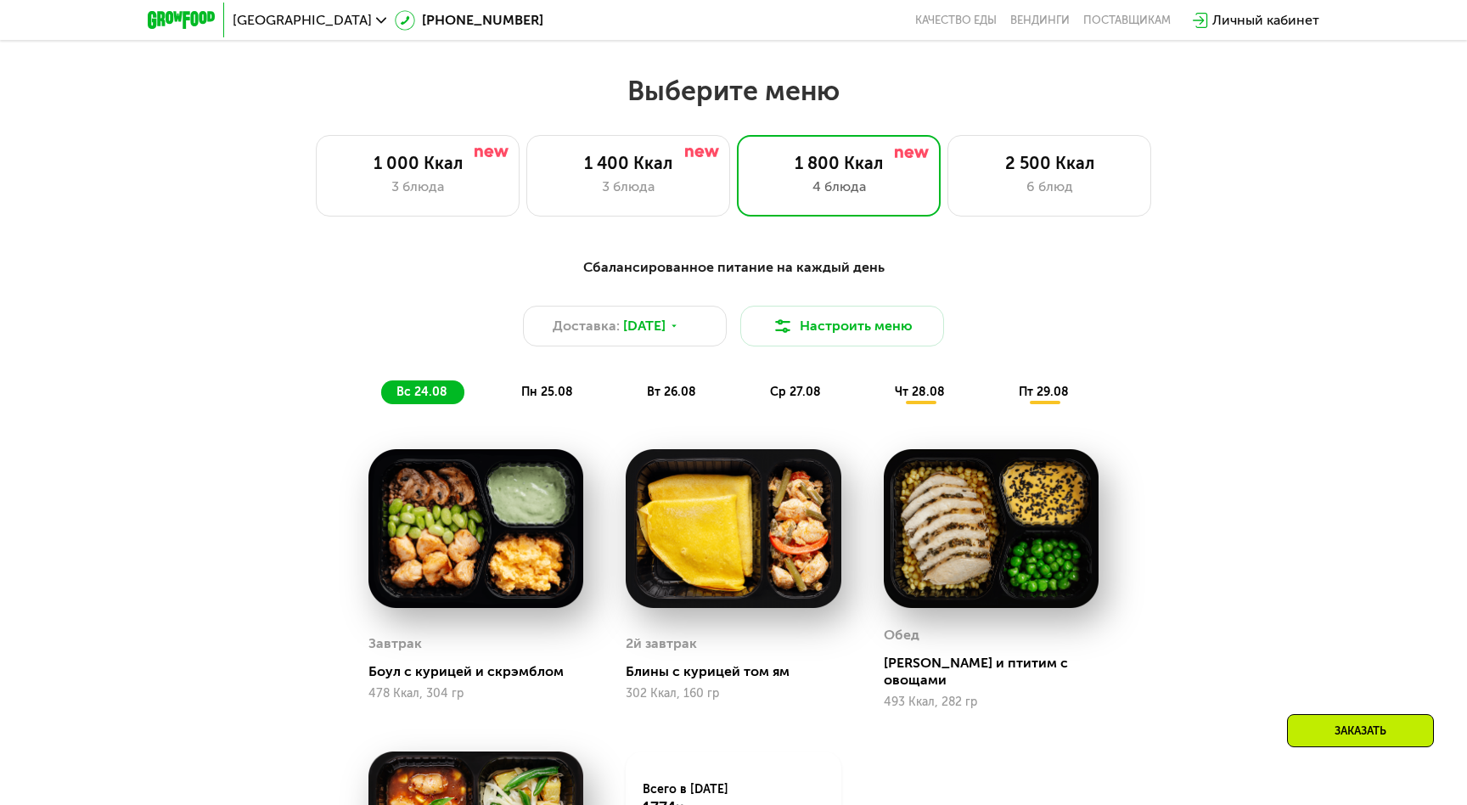
scroll to position [933, 0]
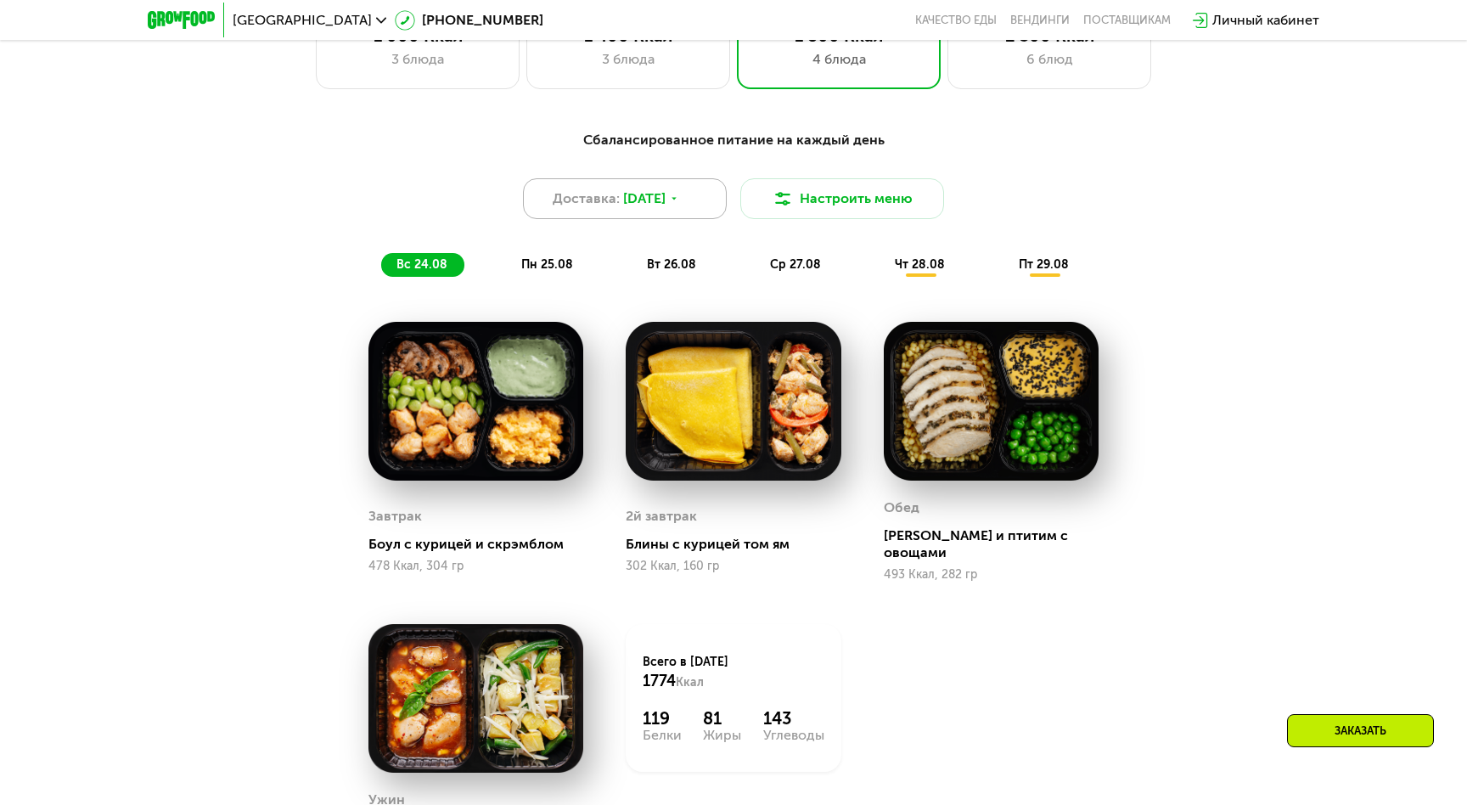
click at [657, 211] on div "Доставка: 23 авг, сб" at bounding box center [625, 198] width 204 height 41
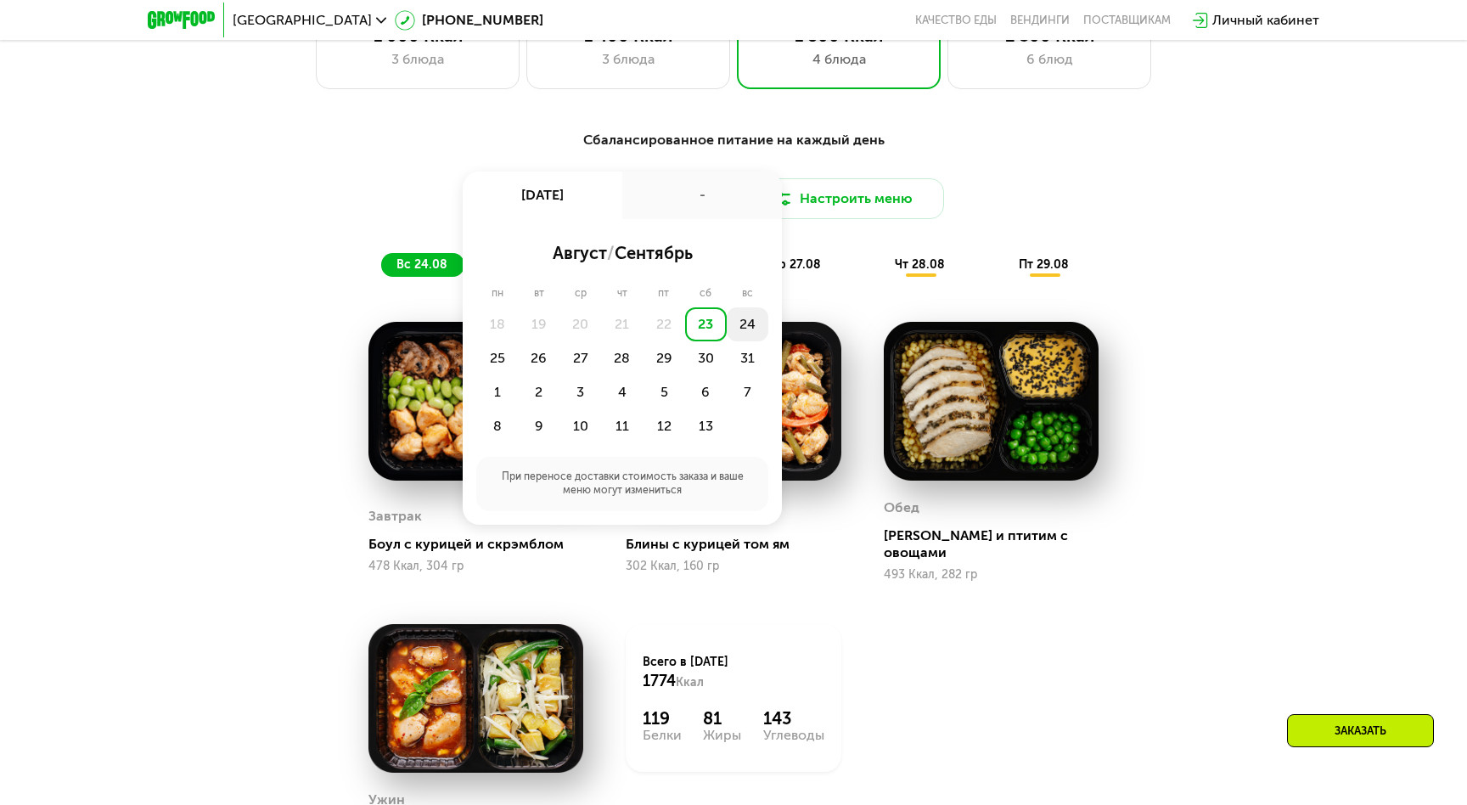
click at [518, 341] on div "24" at bounding box center [497, 358] width 42 height 34
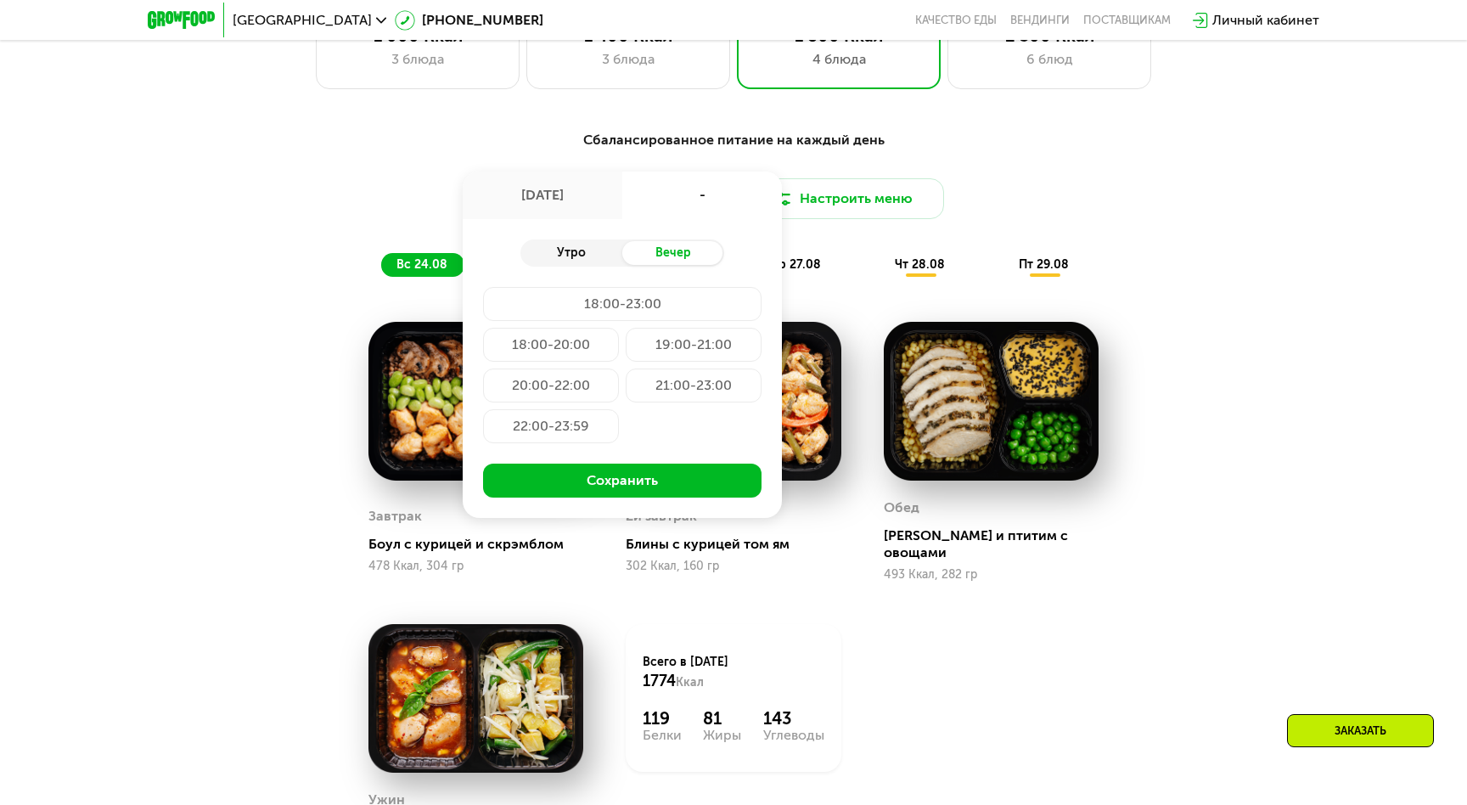
click at [578, 248] on div "Утро" at bounding box center [571, 253] width 102 height 24
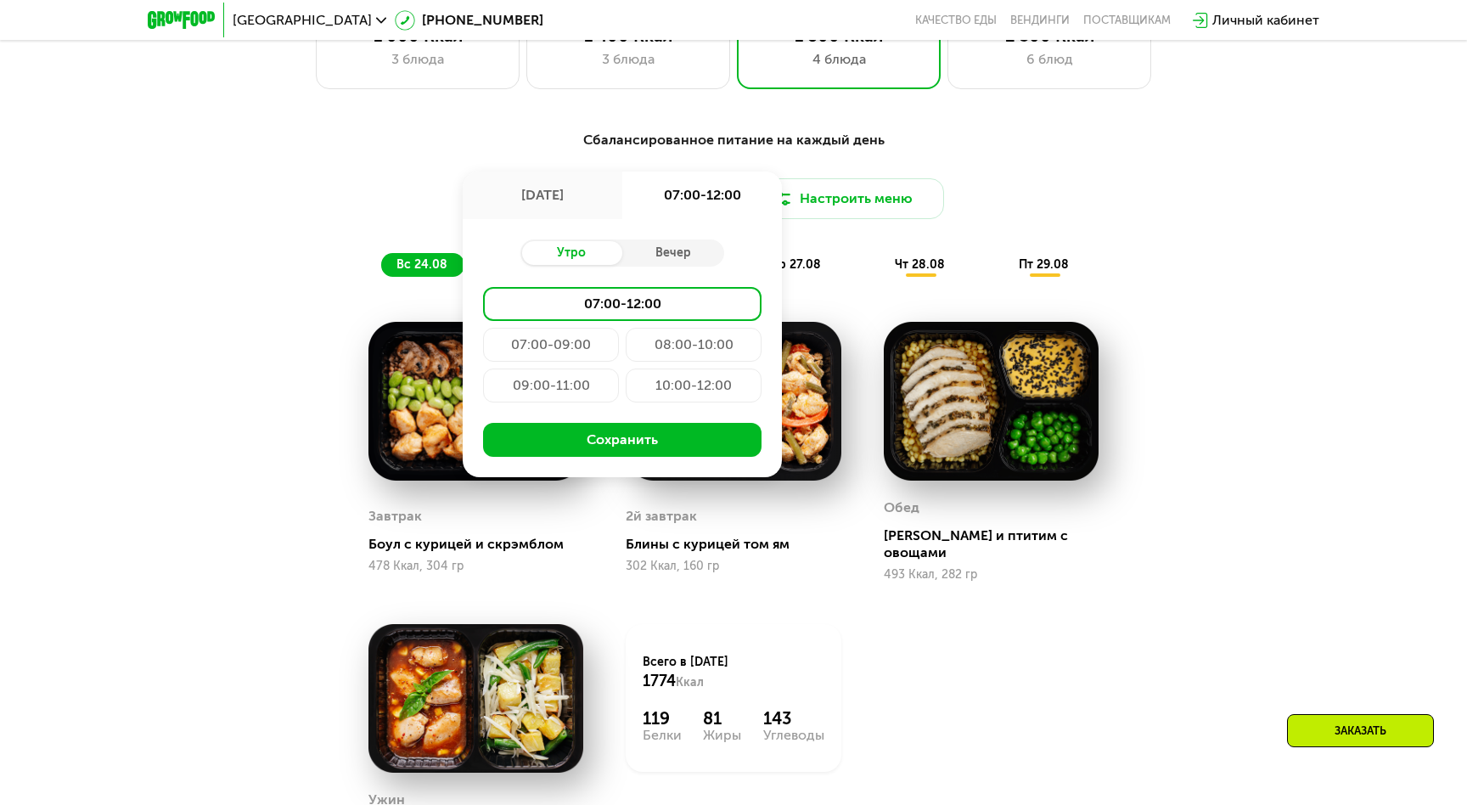
click at [556, 200] on div "24 авг, вс" at bounding box center [543, 195] width 160 height 48
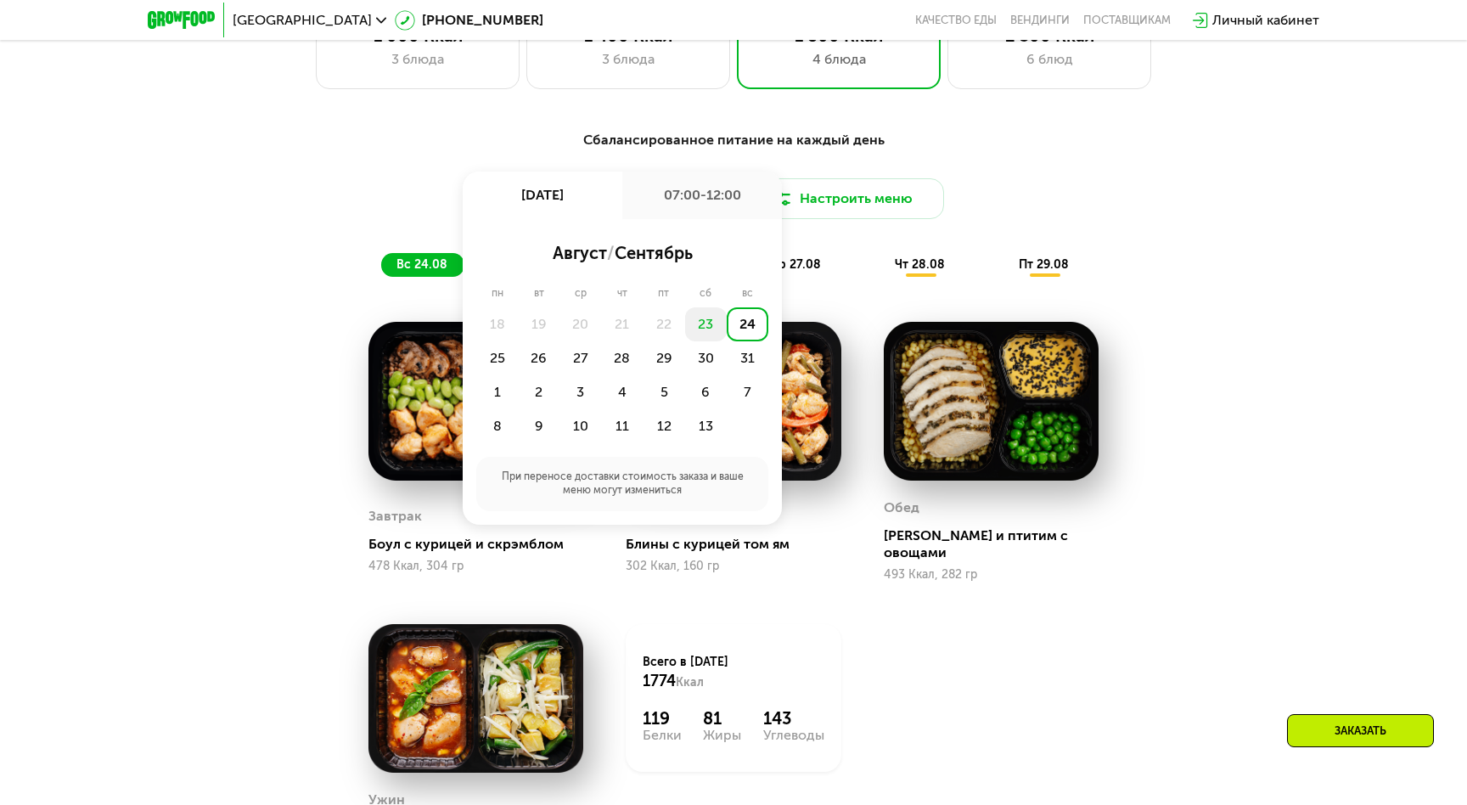
click at [716, 321] on div "23" at bounding box center [706, 324] width 42 height 34
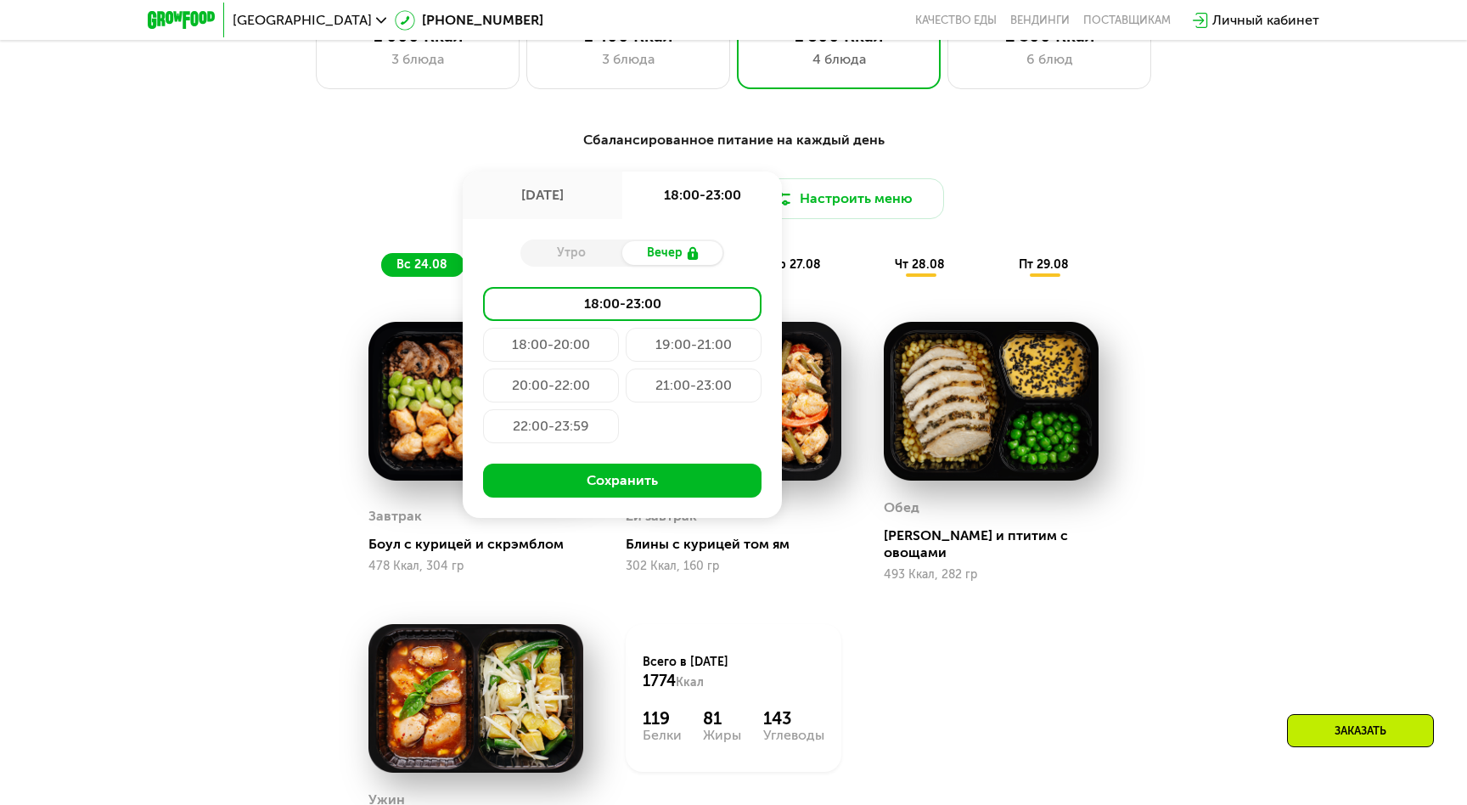
click at [563, 425] on div "22:00-23:59" at bounding box center [551, 426] width 136 height 34
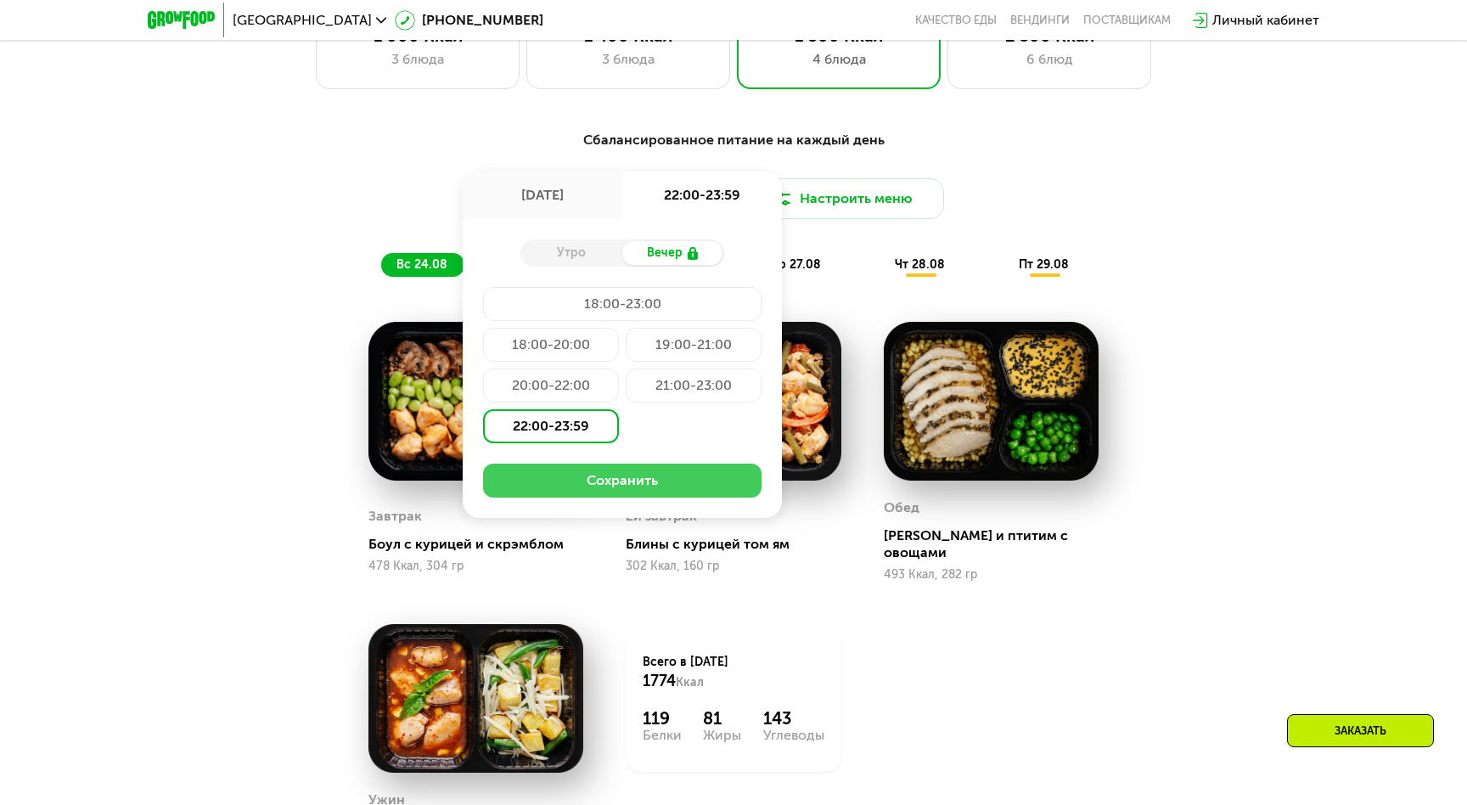
click at [671, 483] on button "Сохранить" at bounding box center [622, 480] width 278 height 34
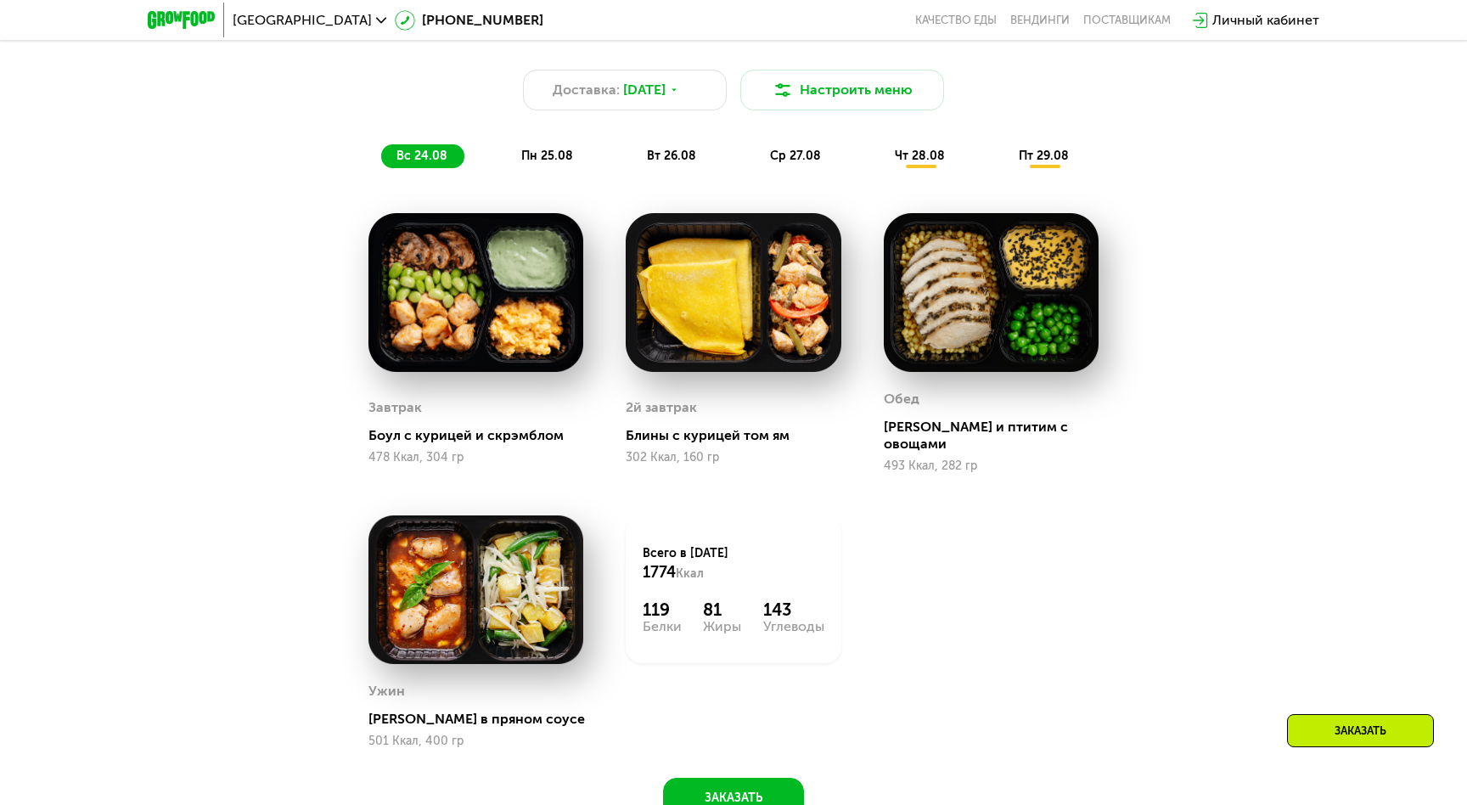
scroll to position [1045, 0]
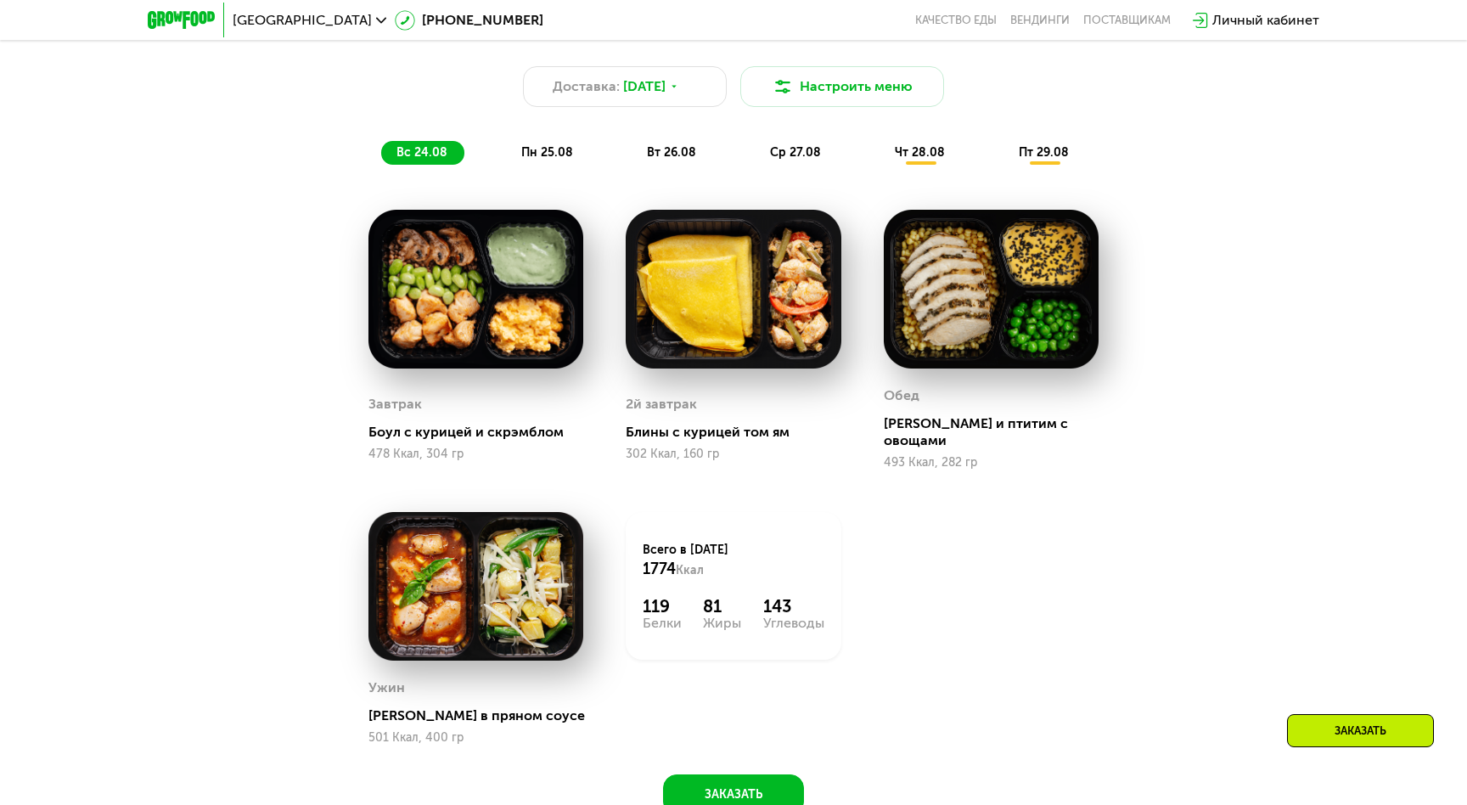
click at [538, 154] on span "пн 25.08" at bounding box center [547, 152] width 52 height 14
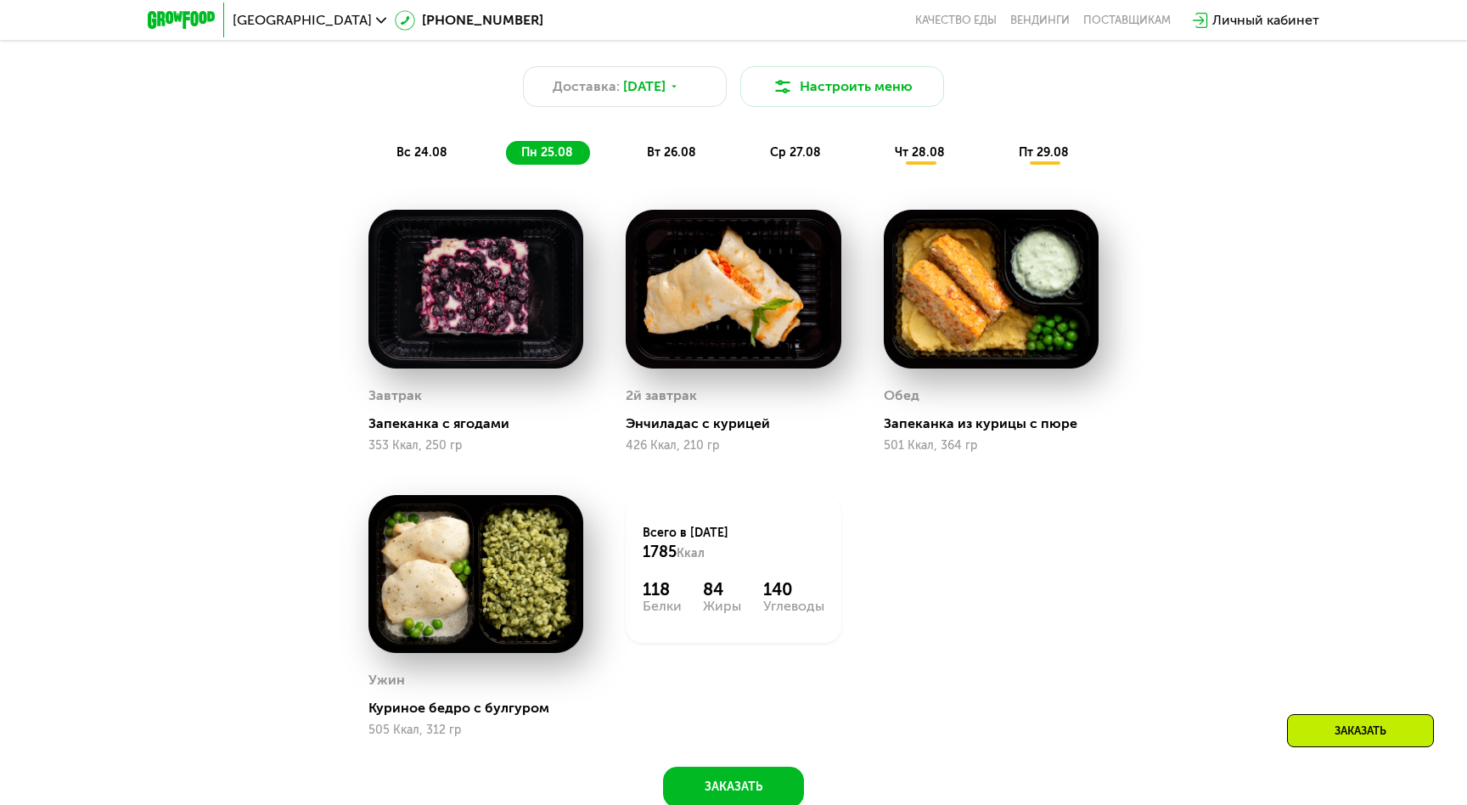
click at [694, 145] on span "вт 26.08" at bounding box center [671, 152] width 49 height 14
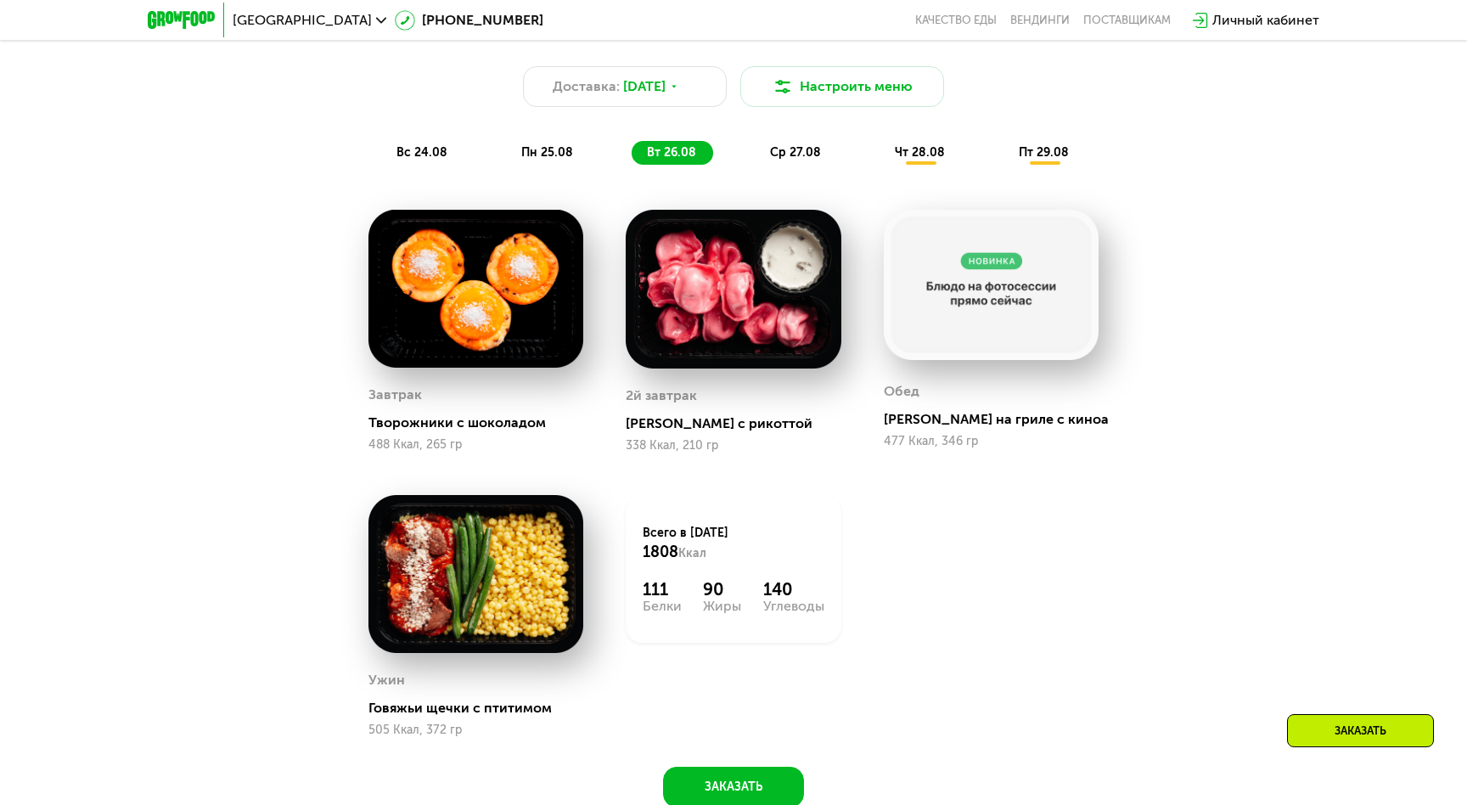
click at [797, 141] on div "вс 24.08 пн 25.08 вт 26.08 ср 27.08 чт 28.08 пт 29.08" at bounding box center [733, 153] width 705 height 24
click at [802, 151] on span "ср 27.08" at bounding box center [795, 152] width 51 height 14
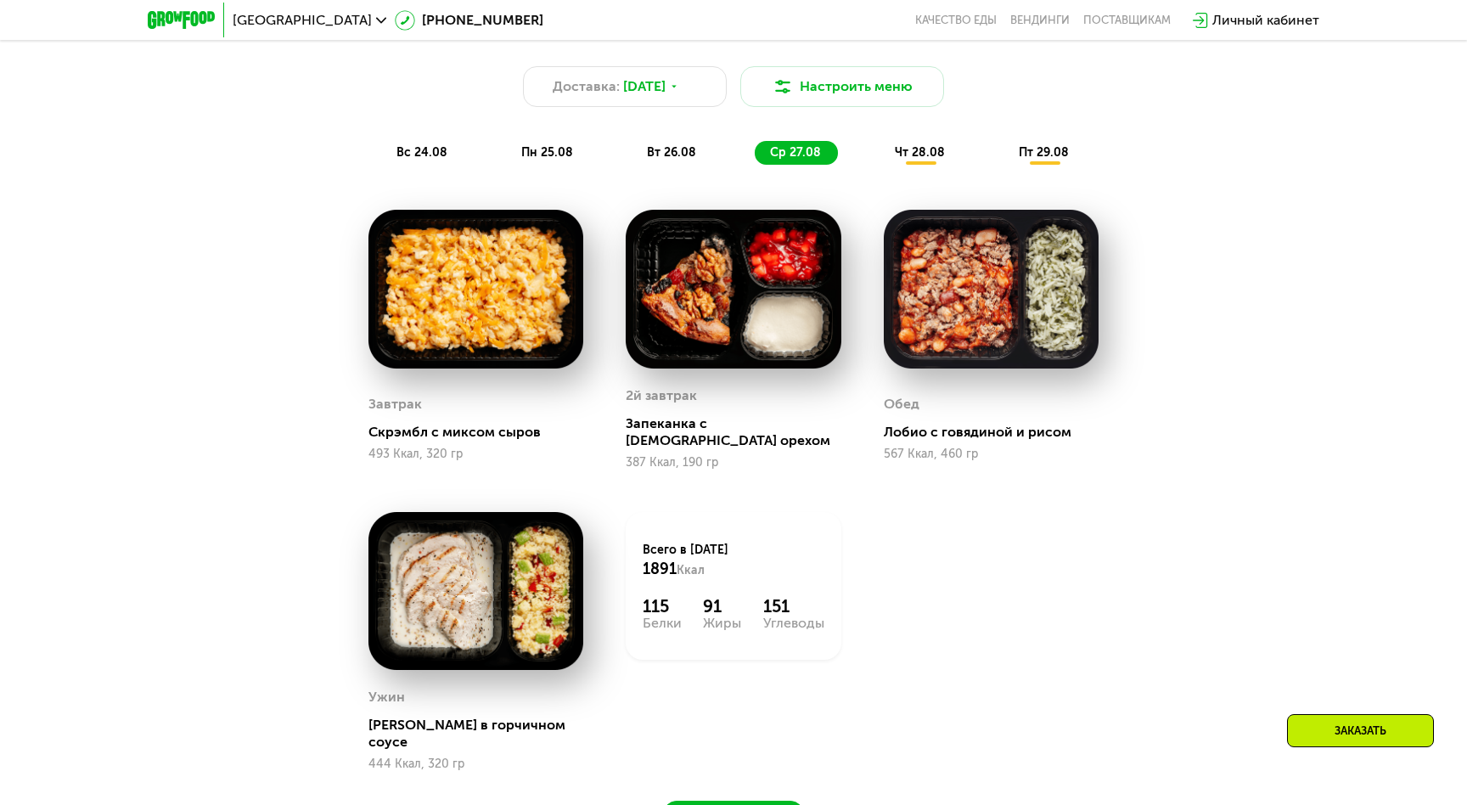
click at [929, 154] on span "чт 28.08" at bounding box center [920, 152] width 50 height 14
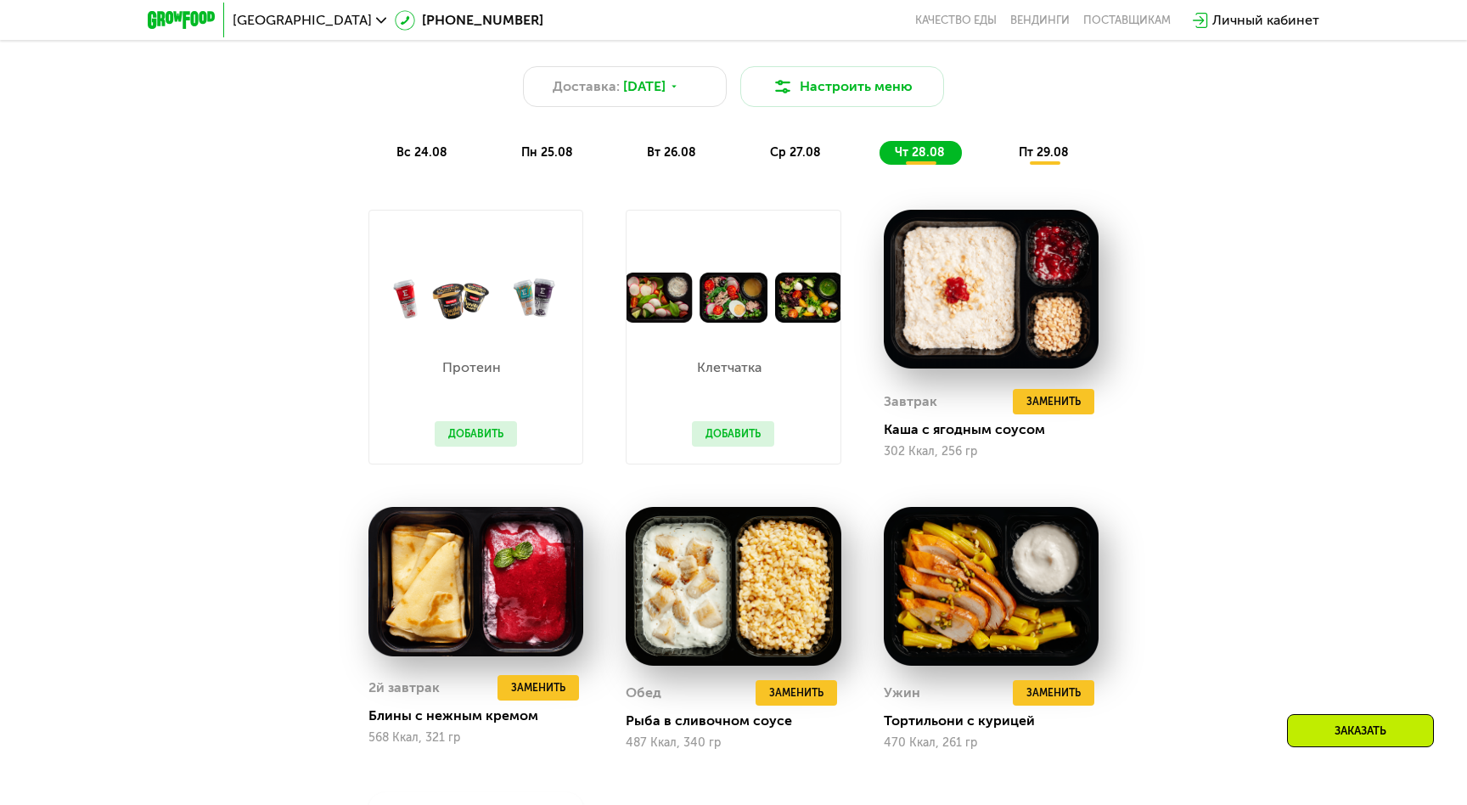
click at [1039, 159] on span "пт 29.08" at bounding box center [1044, 152] width 50 height 14
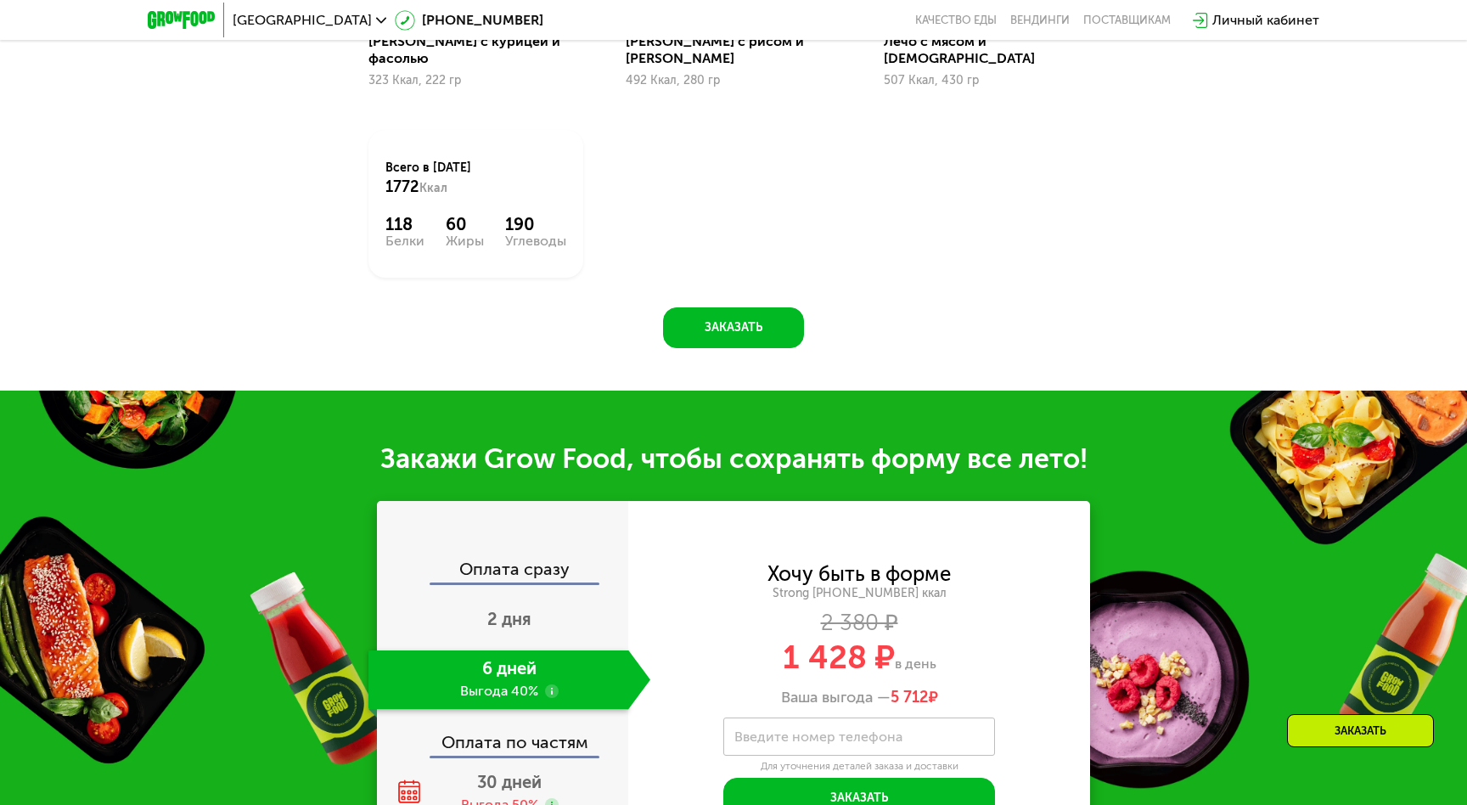
scroll to position [1825, 0]
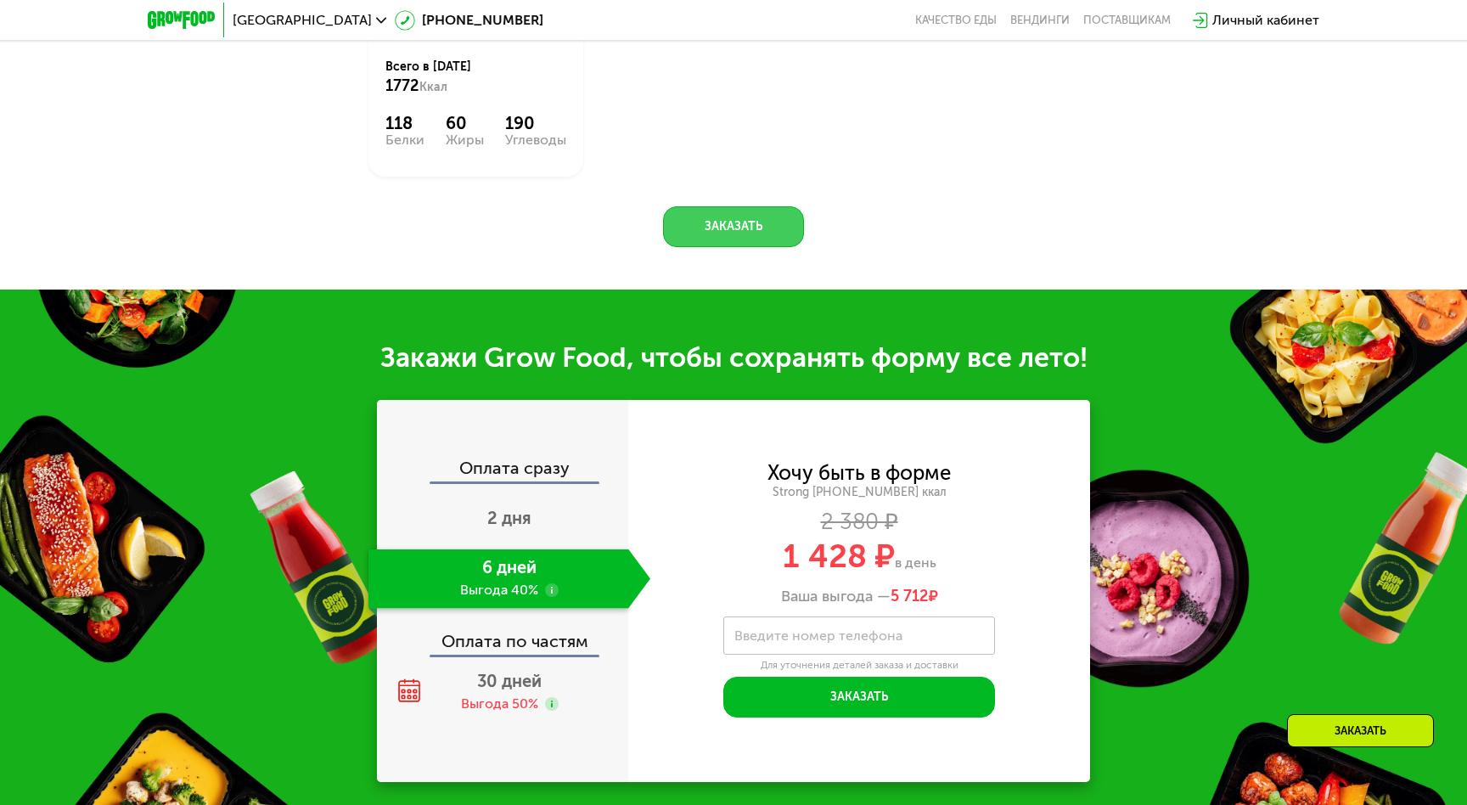
click at [698, 215] on button "Заказать" at bounding box center [733, 226] width 141 height 41
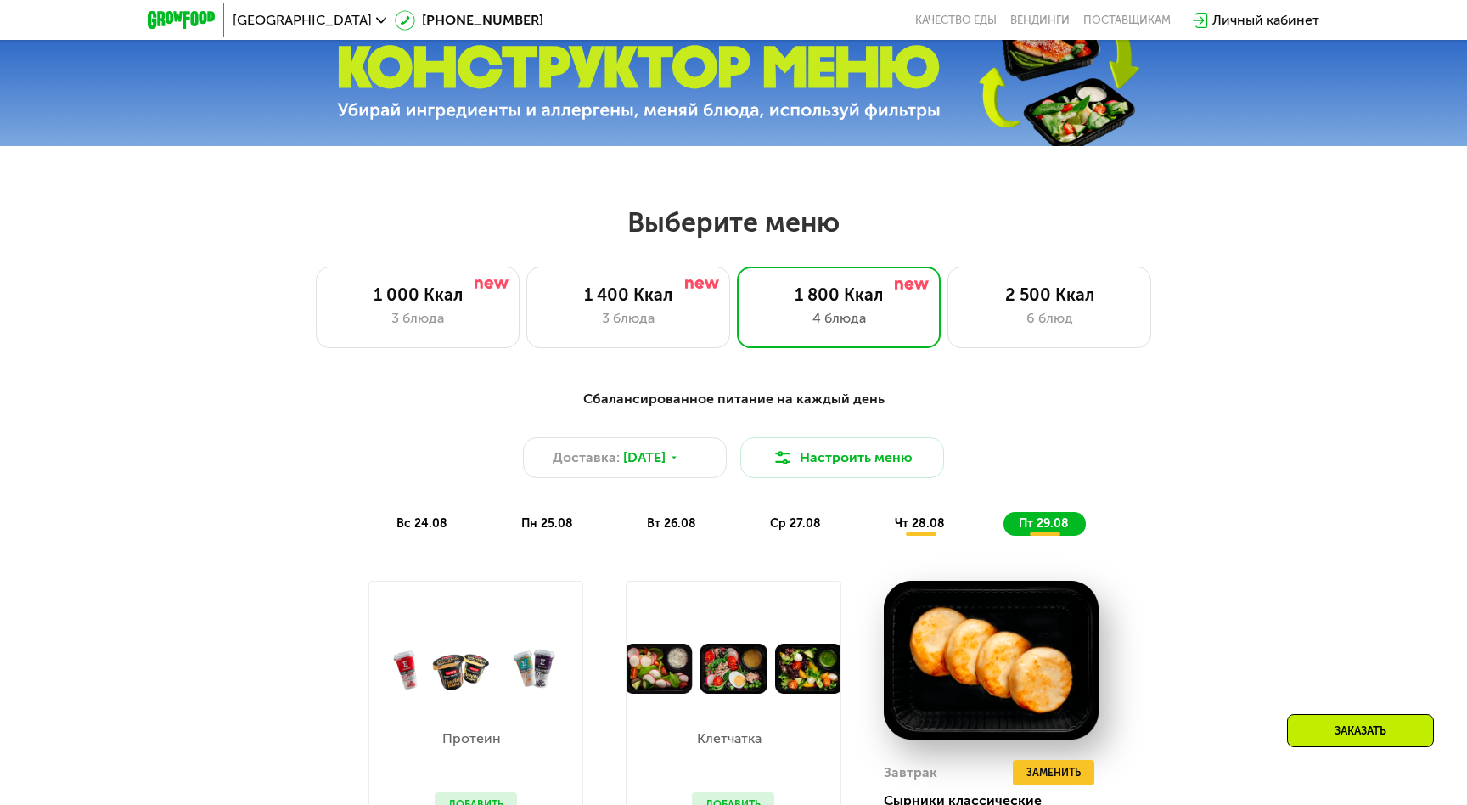
scroll to position [672, 0]
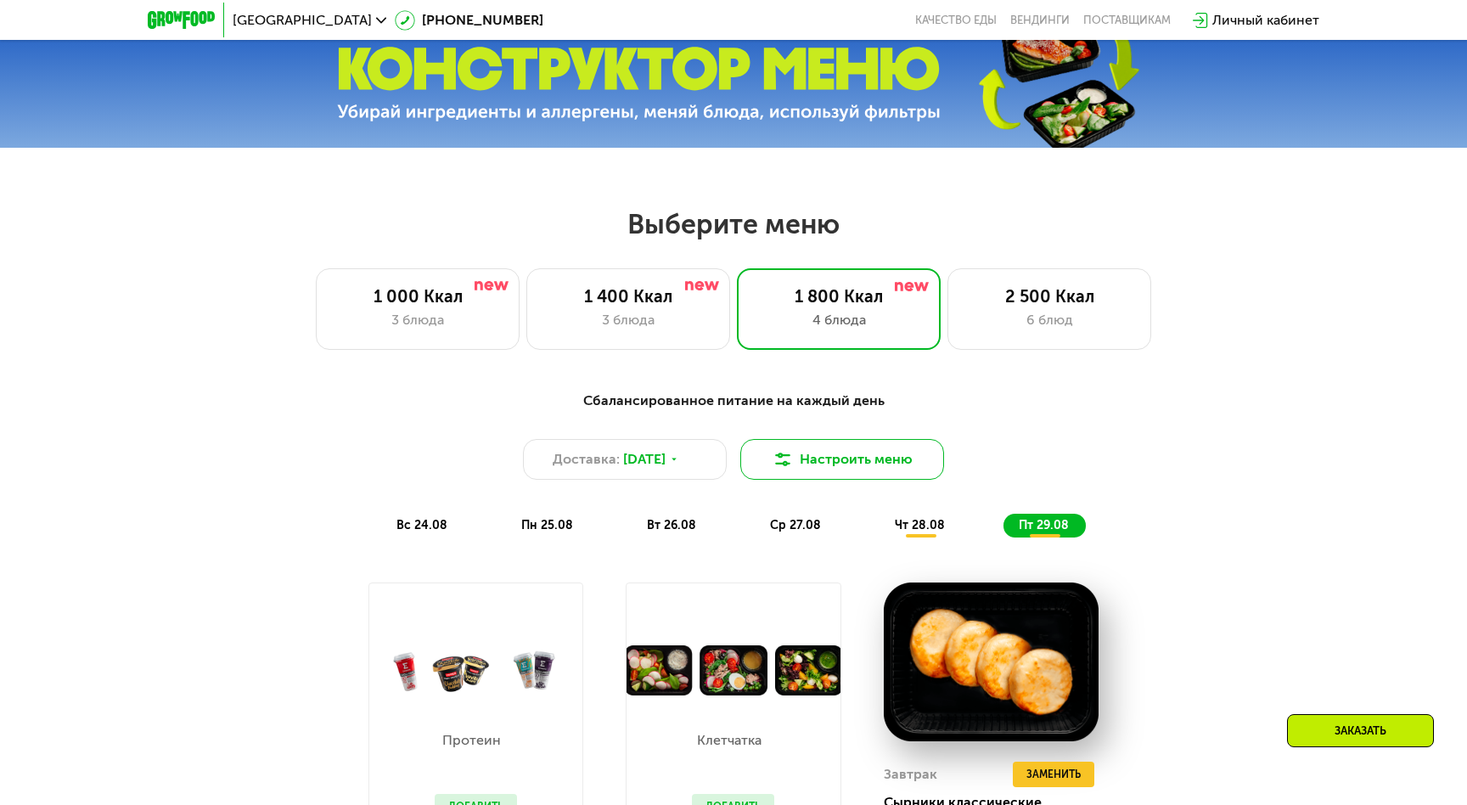
click at [849, 456] on button "Настроить меню" at bounding box center [842, 459] width 204 height 41
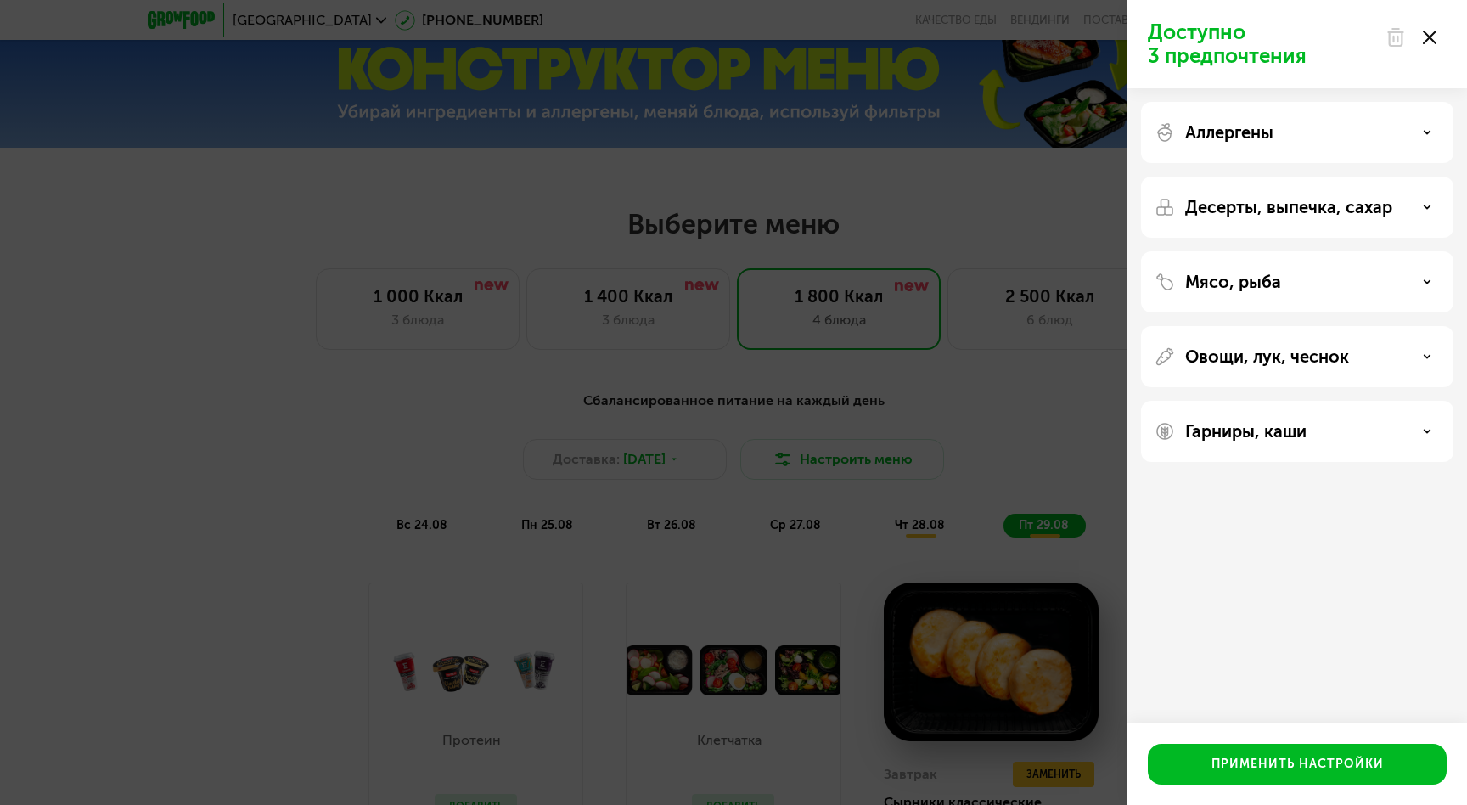
click at [1320, 132] on div "Аллергены" at bounding box center [1296, 132] width 285 height 20
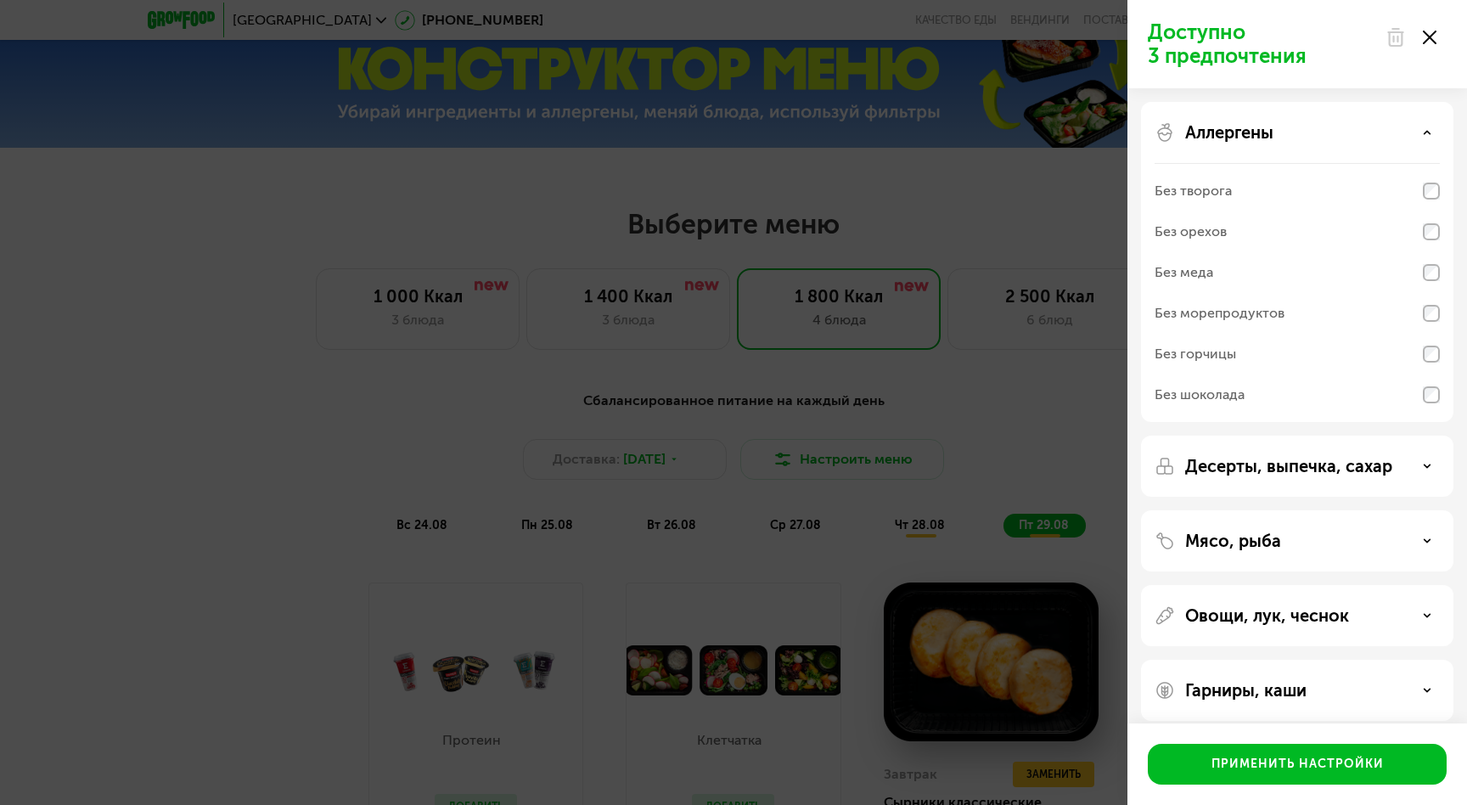
click at [1320, 132] on div "Аллергены" at bounding box center [1296, 132] width 285 height 20
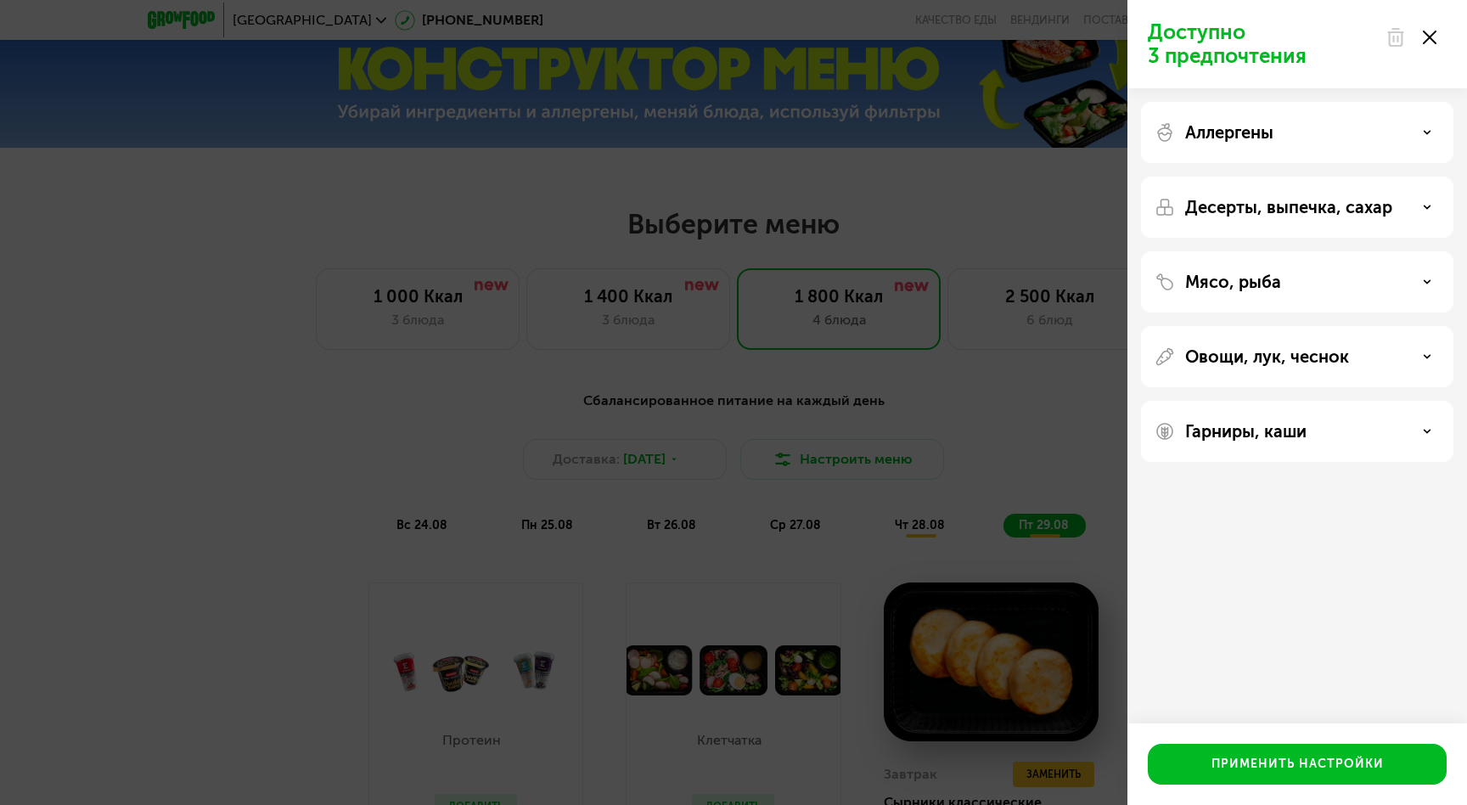
click at [1298, 212] on p "Десерты, выпечка, сахар" at bounding box center [1288, 207] width 207 height 20
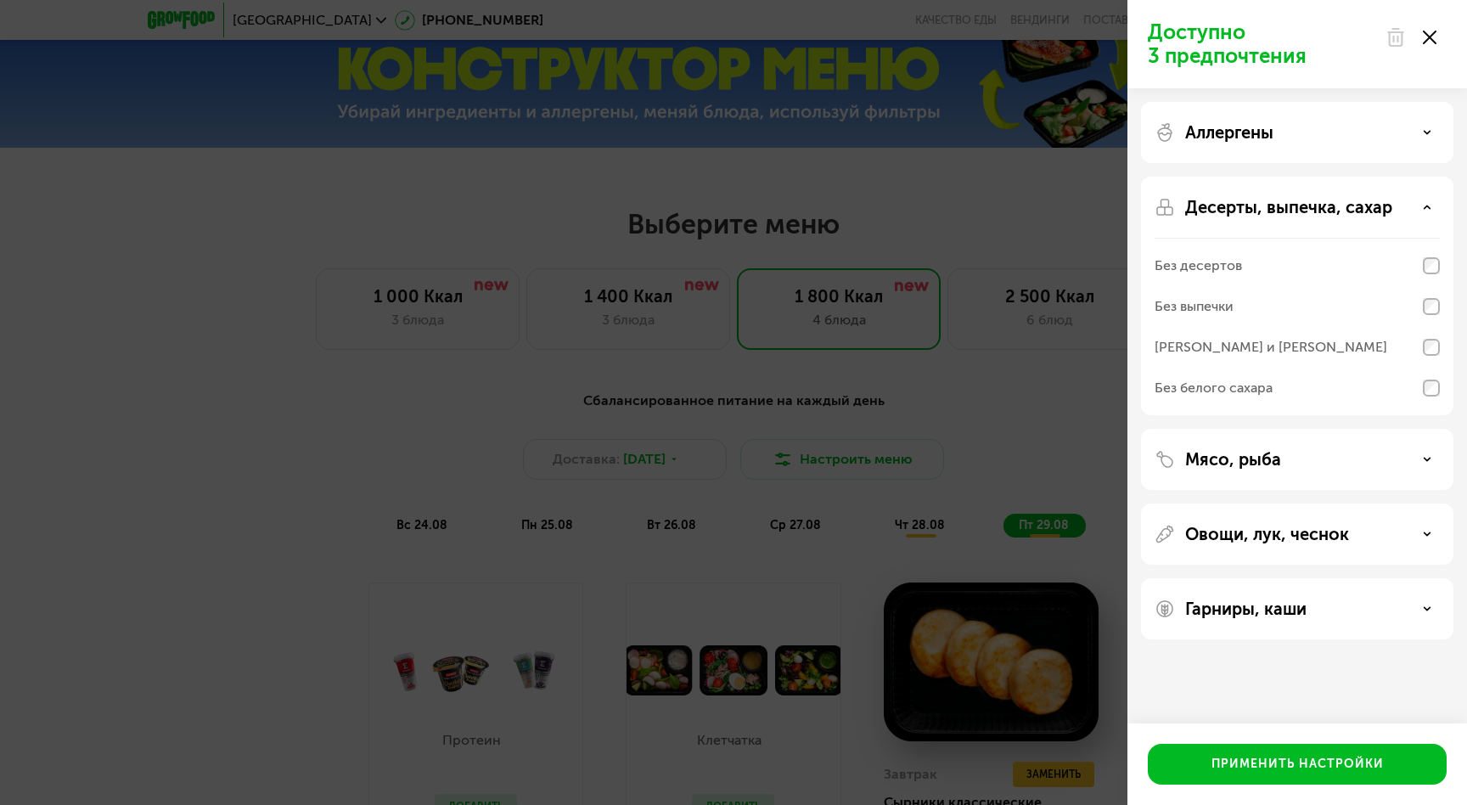
click at [1300, 211] on p "Десерты, выпечка, сахар" at bounding box center [1288, 207] width 207 height 20
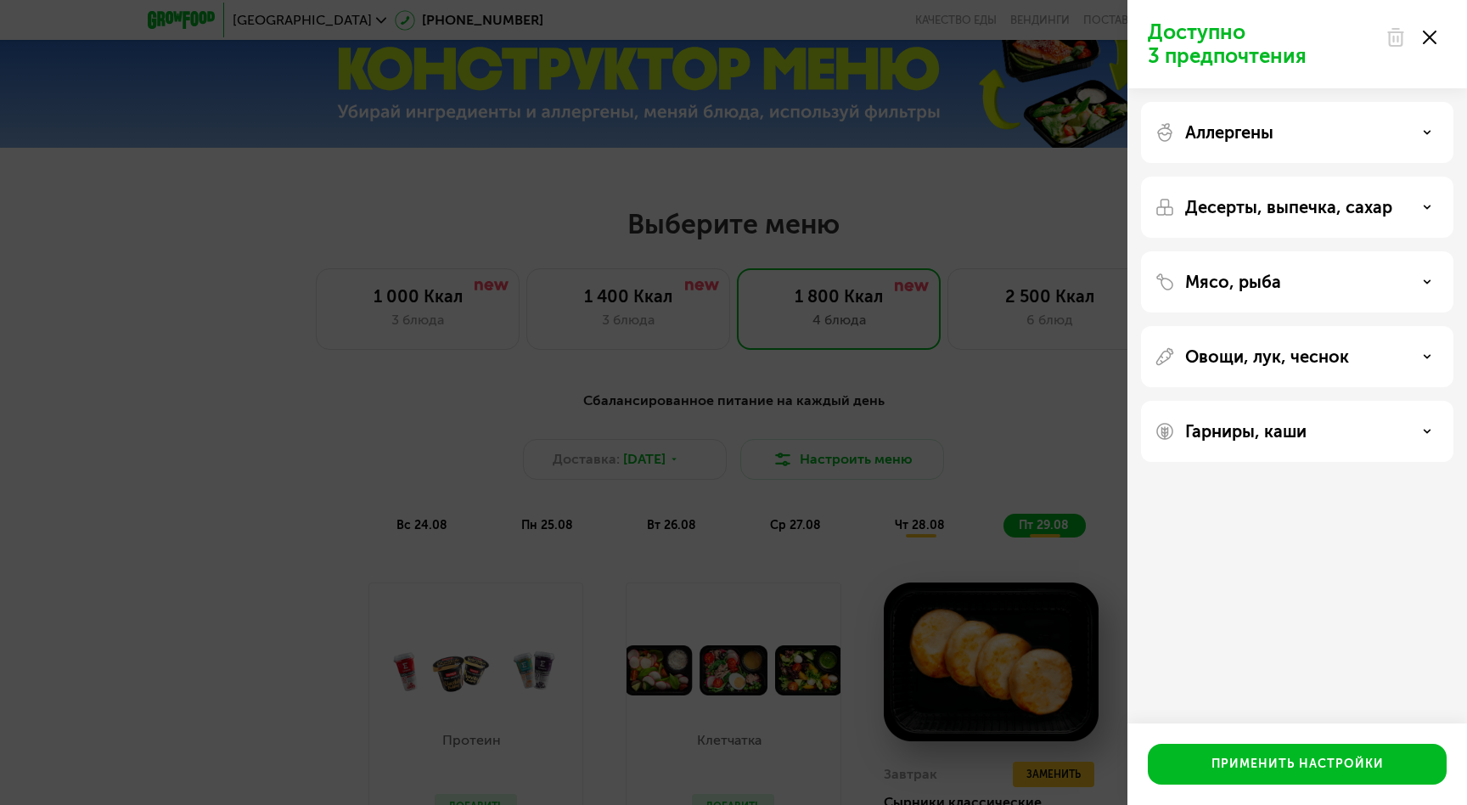
click at [1285, 289] on div "Мясо, рыба" at bounding box center [1296, 282] width 285 height 20
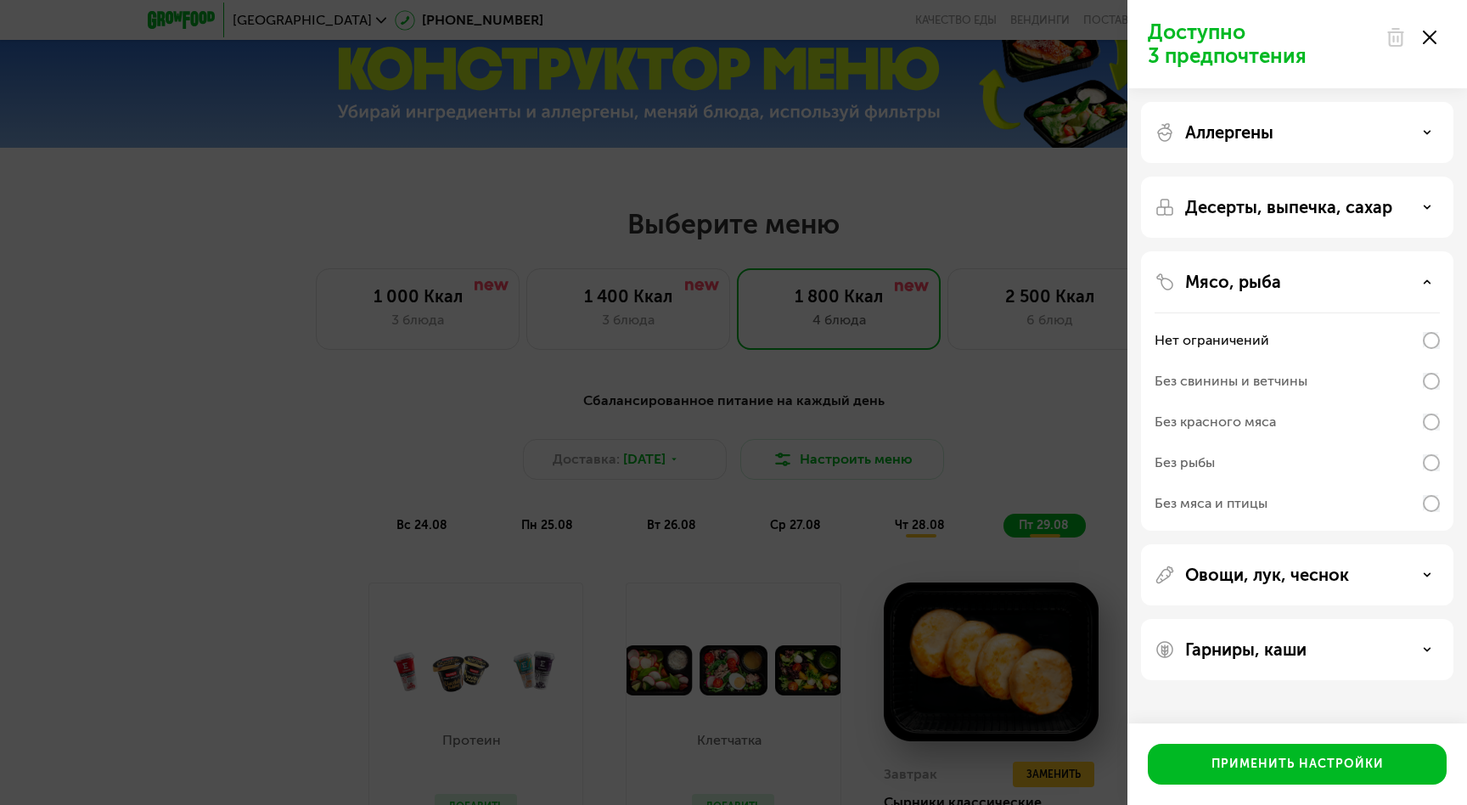
click at [1285, 288] on div "Мясо, рыба" at bounding box center [1296, 282] width 285 height 20
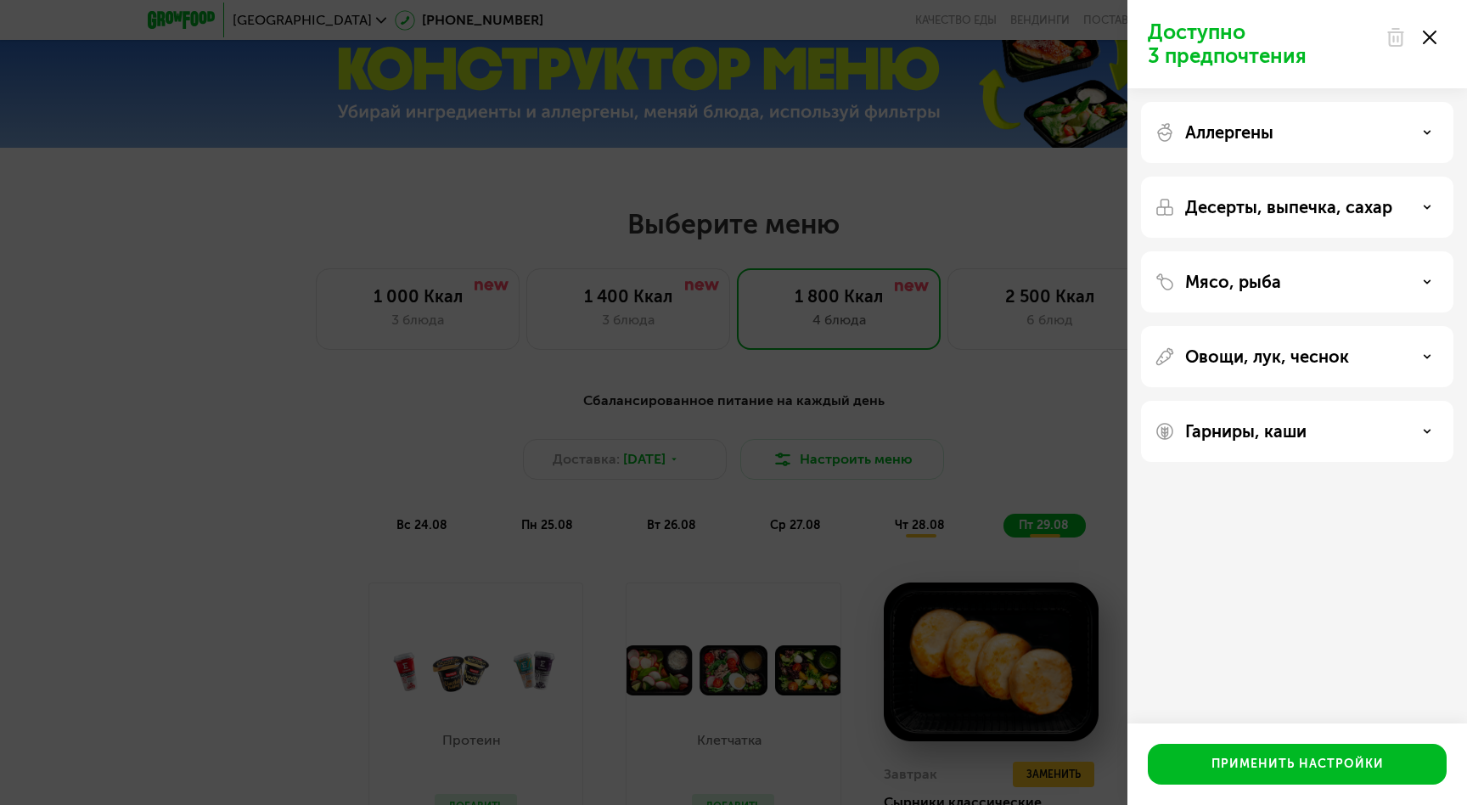
click at [1080, 400] on div "Доступно 3 предпочтения Аллергены Десерты, выпечка, сахар Мясо, рыба Овощи, лук…" at bounding box center [733, 402] width 1467 height 805
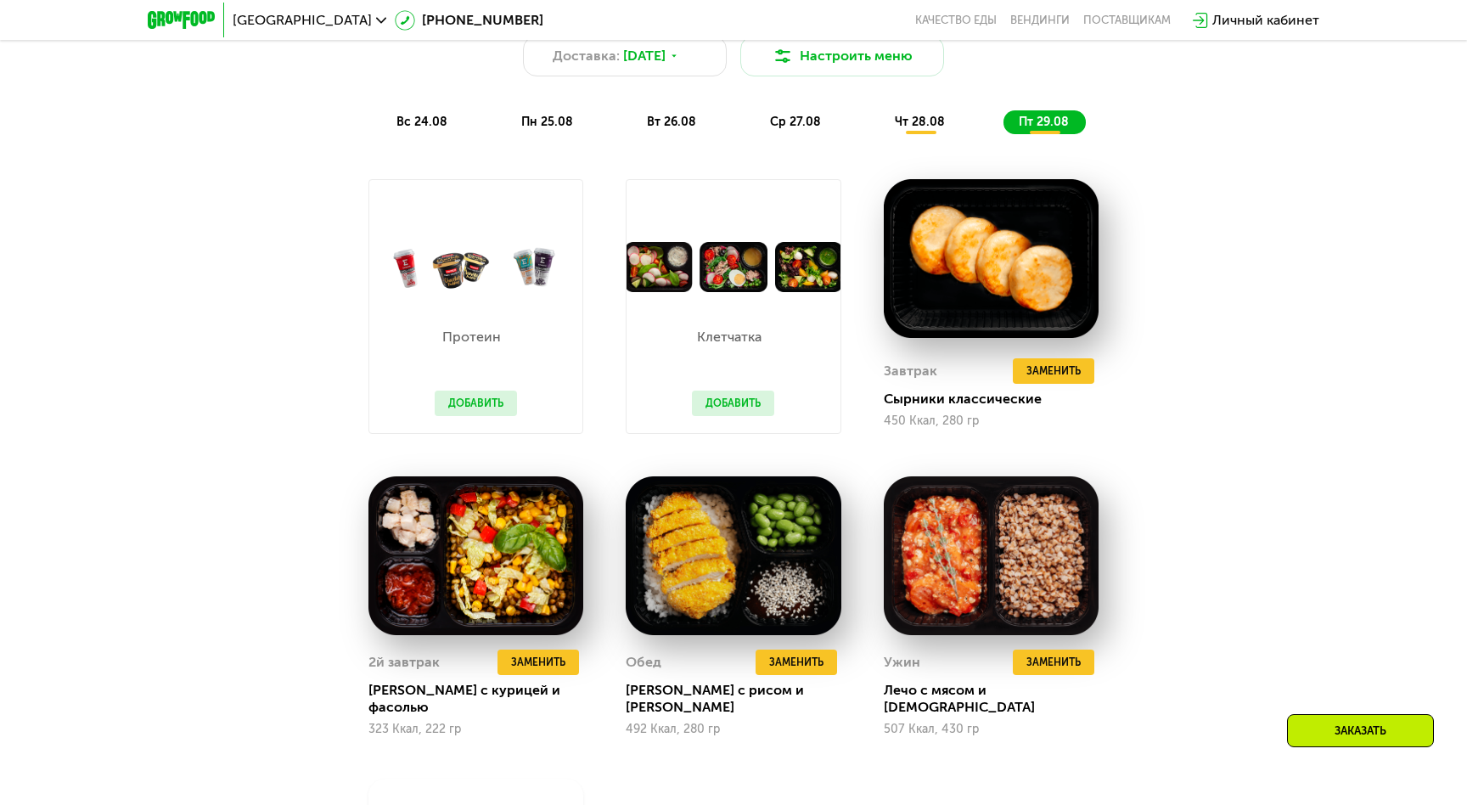
scroll to position [1367, 0]
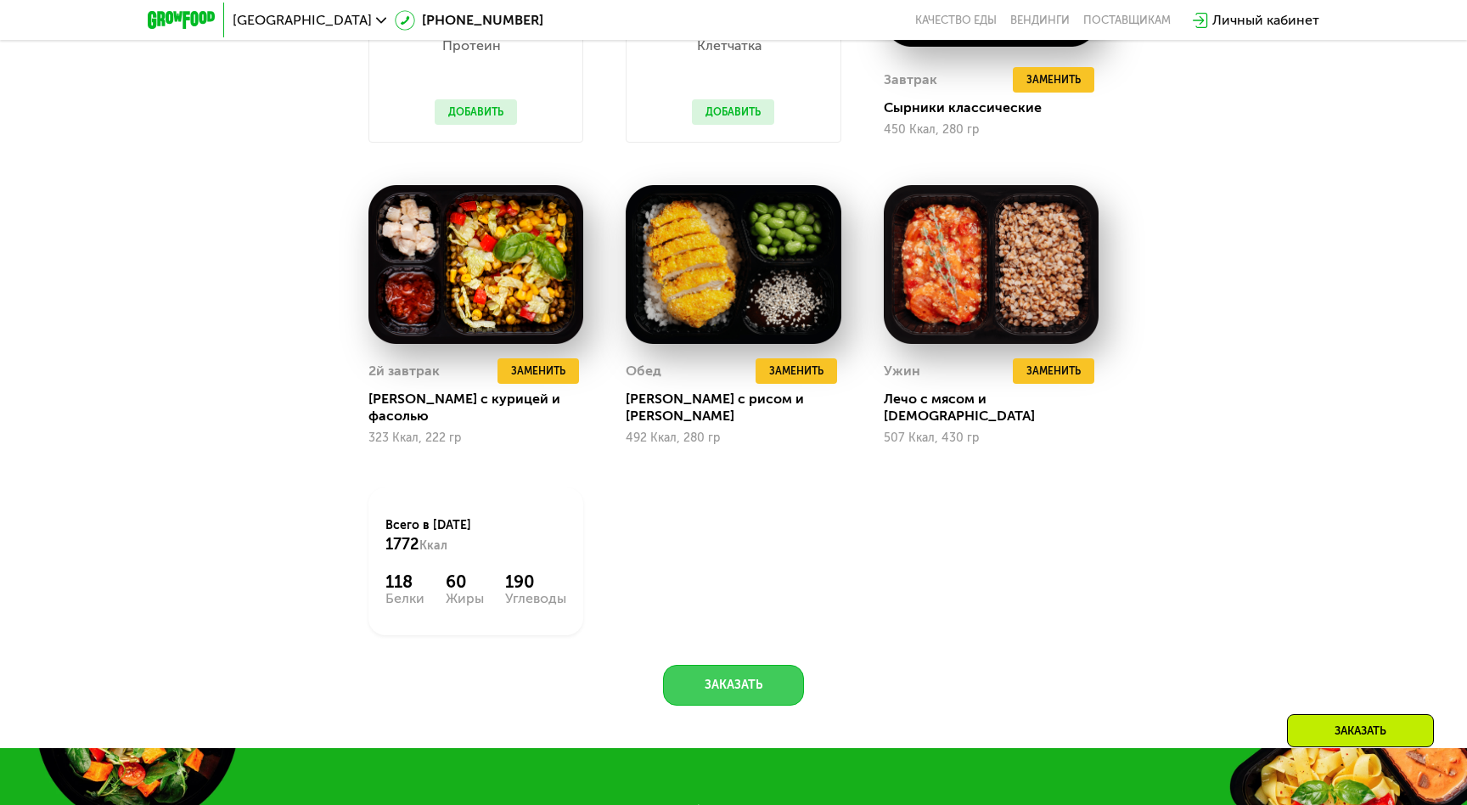
click at [775, 665] on button "Заказать" at bounding box center [733, 685] width 141 height 41
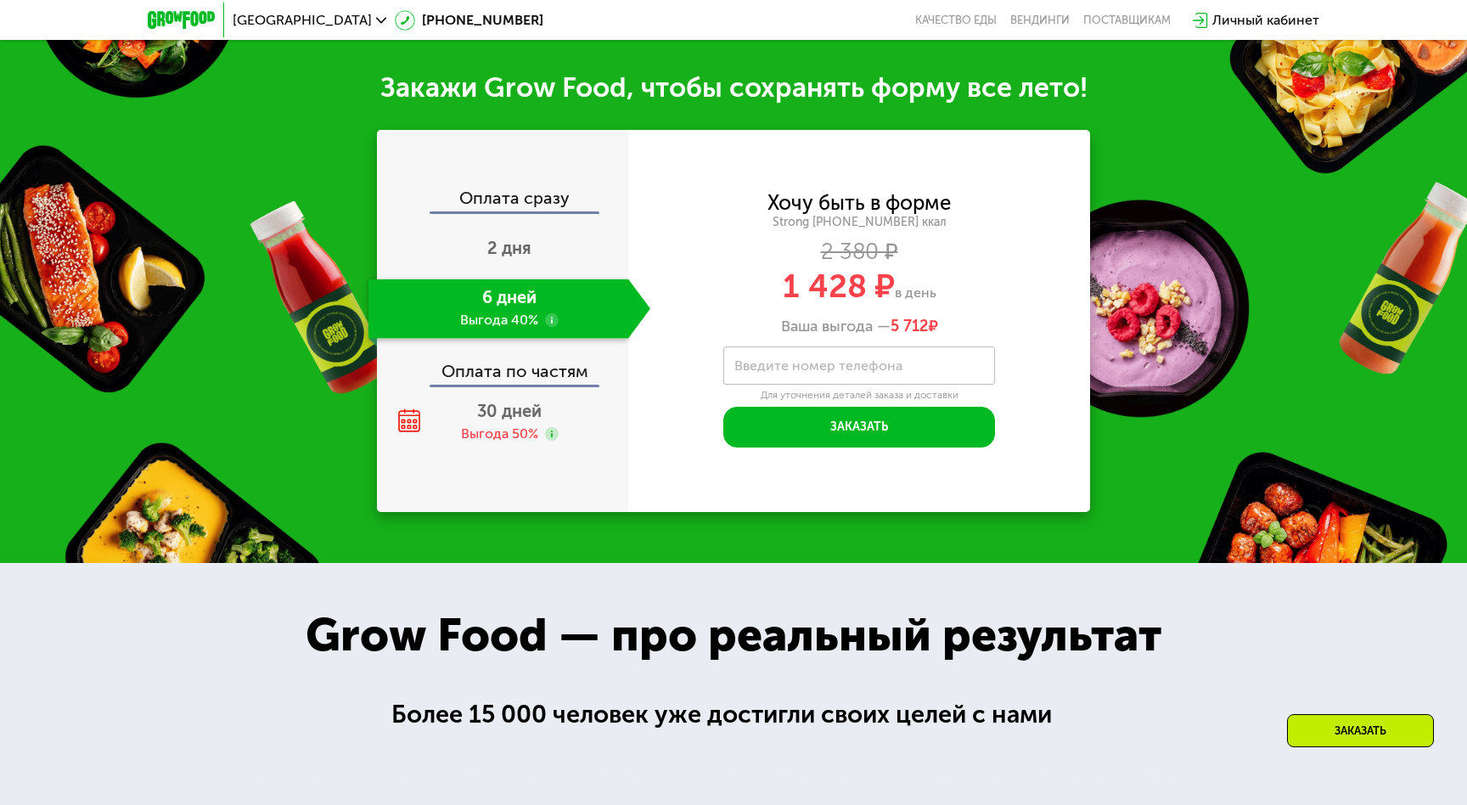
scroll to position [2097, 0]
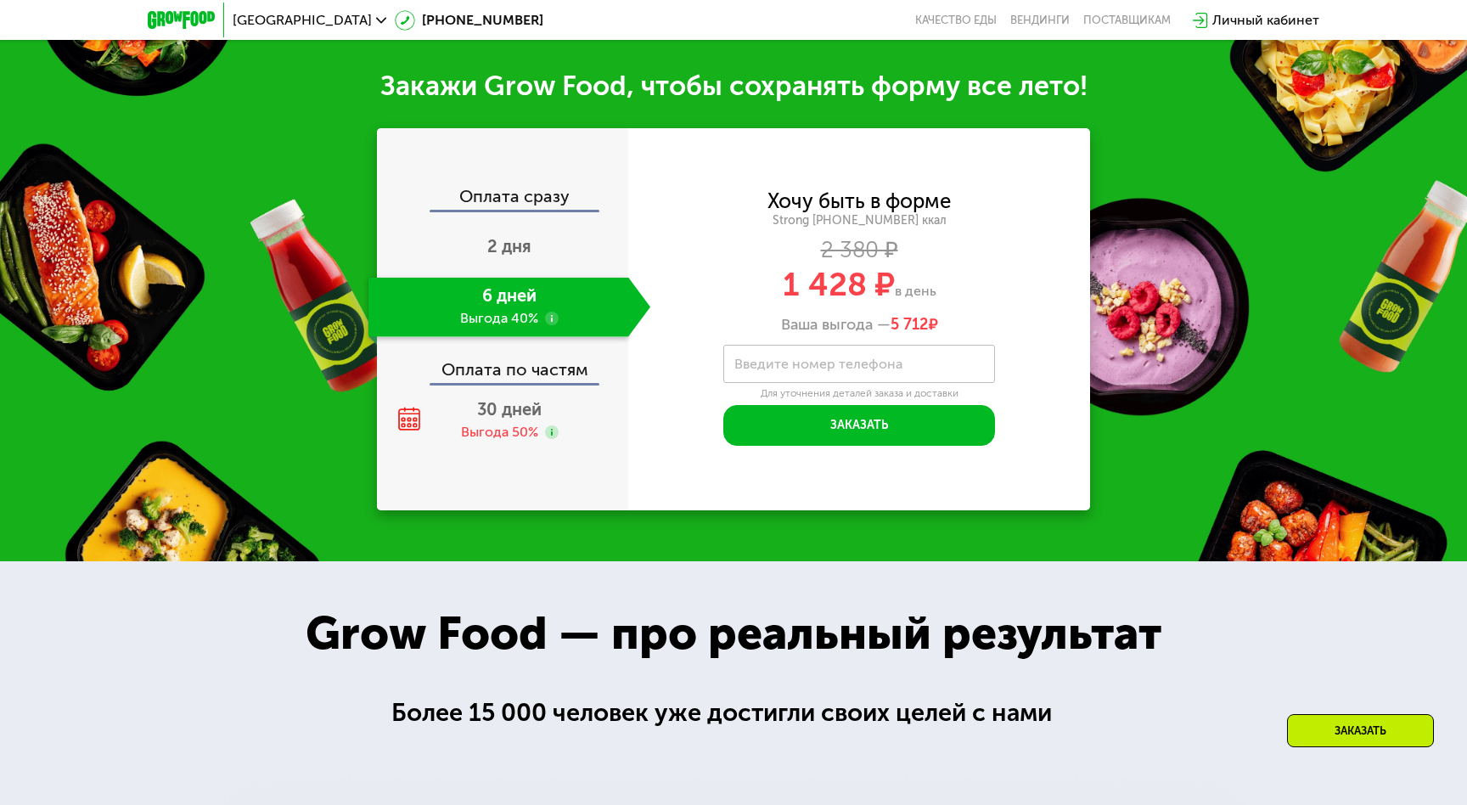
click at [823, 359] on label "Введите номер телефона" at bounding box center [818, 363] width 168 height 9
click at [823, 352] on input "Введите номер телефона" at bounding box center [859, 364] width 272 height 38
type input "**********"
click at [1031, 321] on div "**********" at bounding box center [859, 319] width 462 height 254
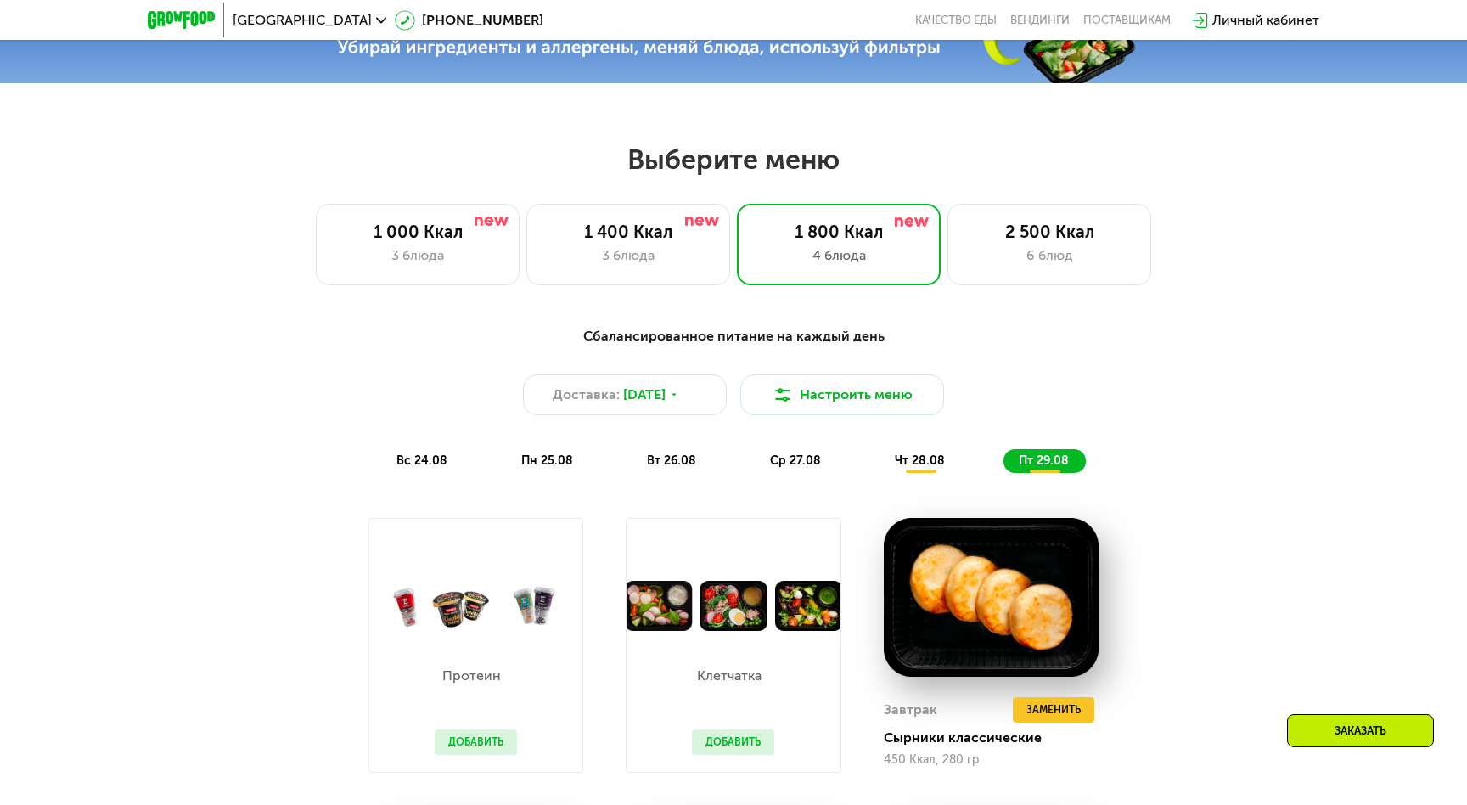
scroll to position [539, 0]
